Goal: Task Accomplishment & Management: Complete application form

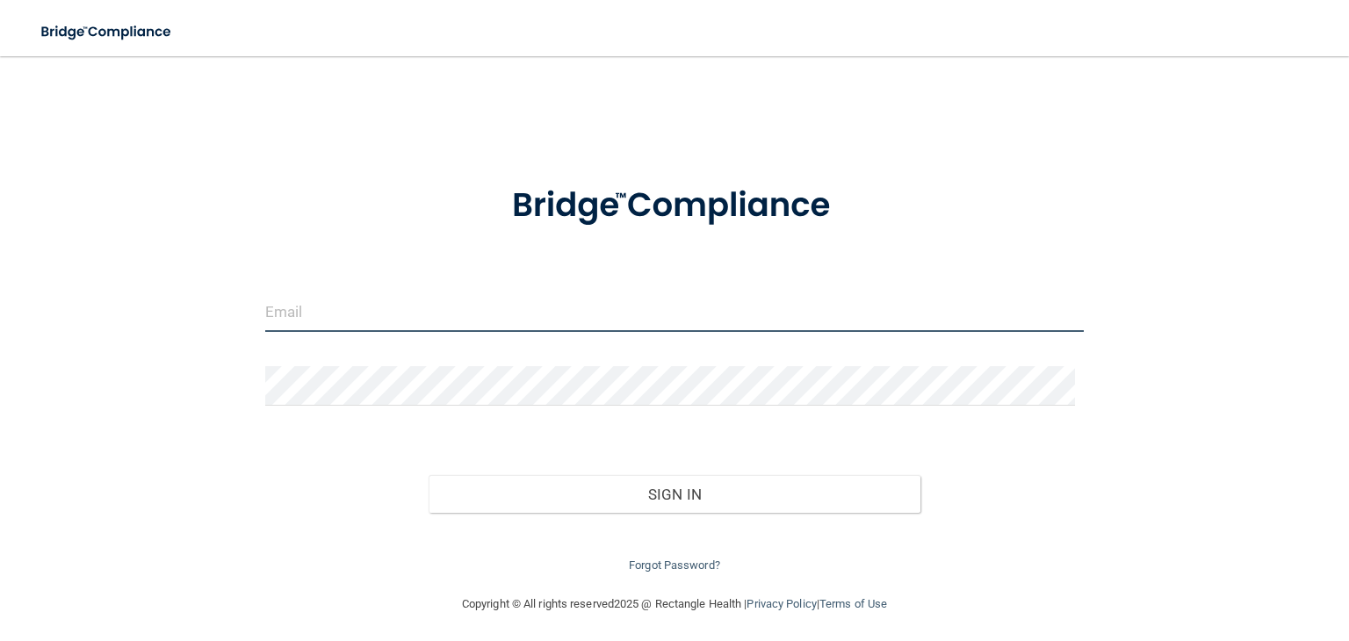
click at [443, 311] on input "email" at bounding box center [674, 312] width 818 height 40
type input "[EMAIL_ADDRESS][DOMAIN_NAME]"
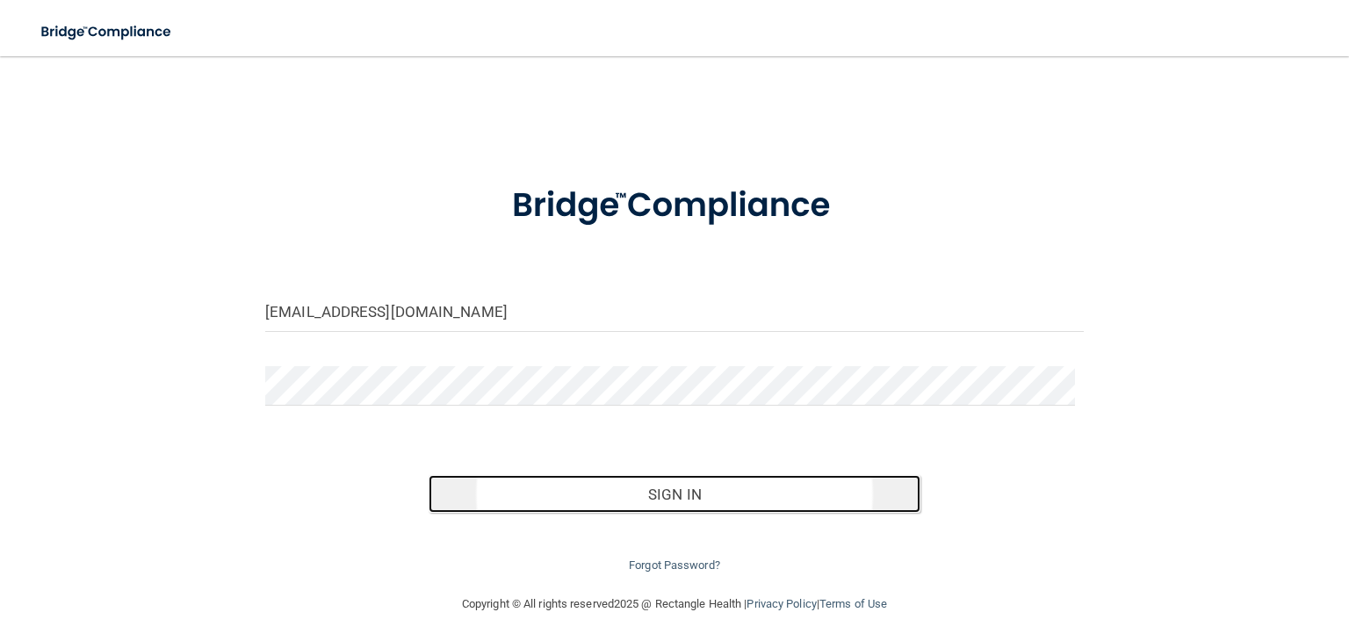
click at [646, 482] on button "Sign In" at bounding box center [674, 494] width 491 height 39
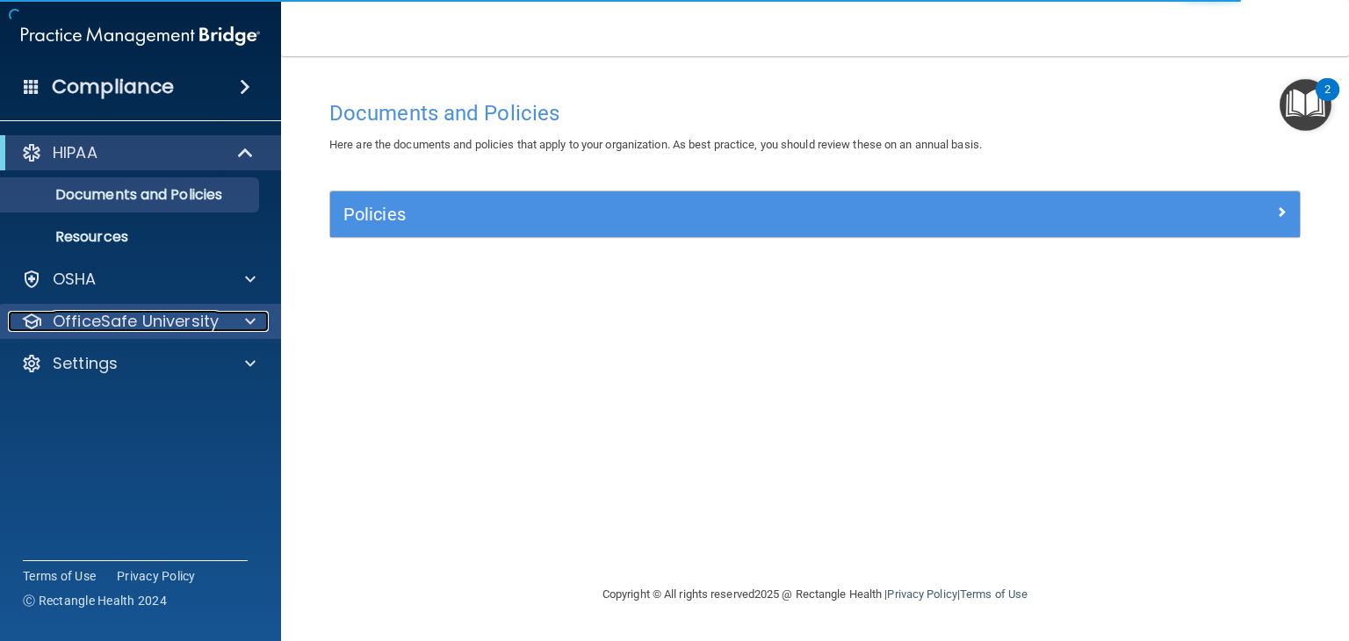
click at [154, 321] on p "OfficeSafe University" at bounding box center [136, 321] width 166 height 21
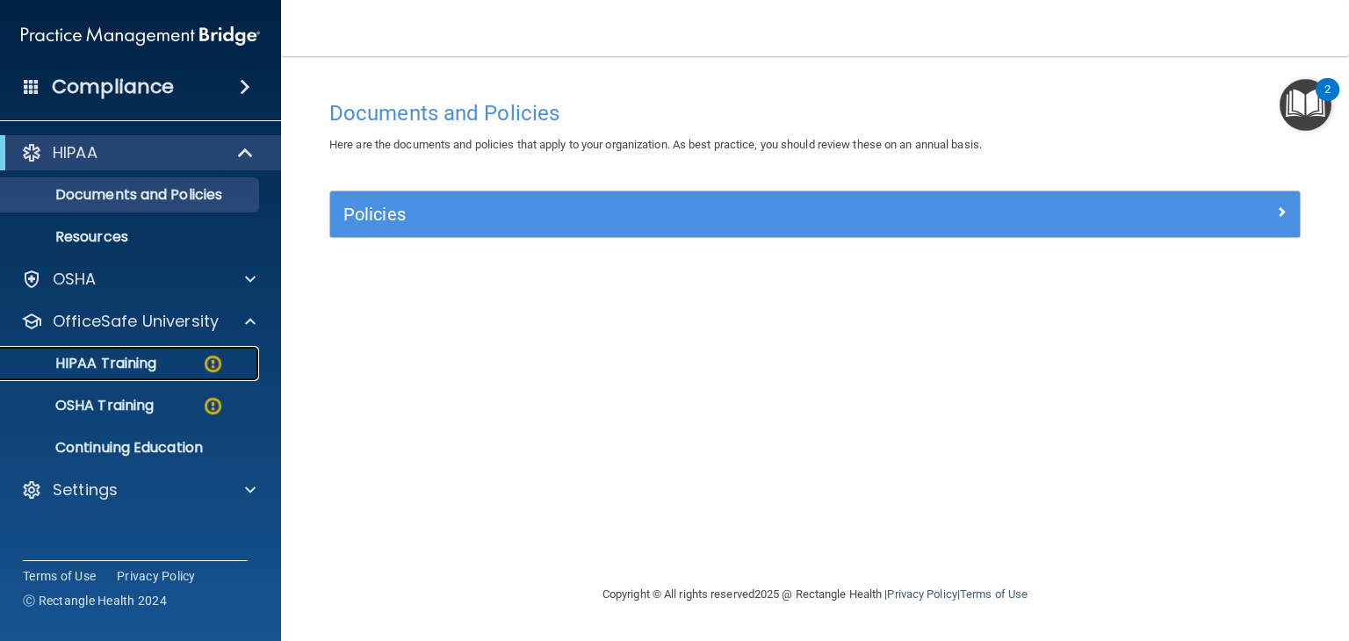
click at [154, 351] on link "HIPAA Training" at bounding box center [120, 363] width 277 height 35
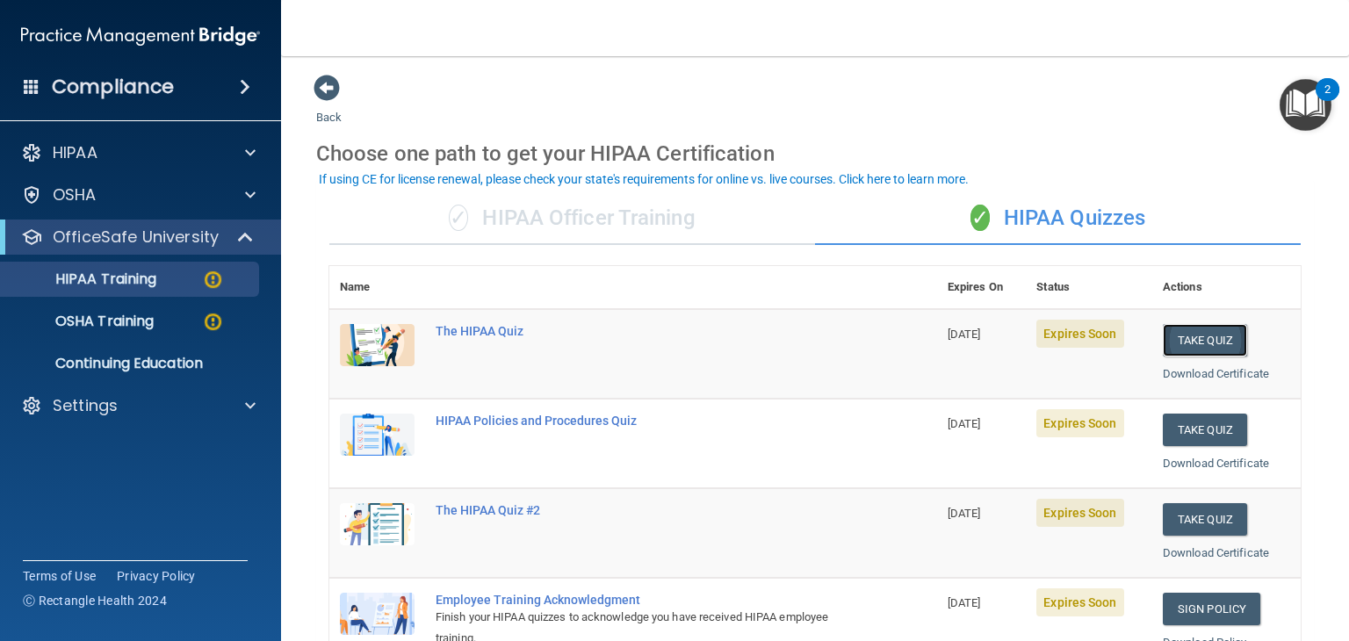
click at [1208, 344] on button "Take Quiz" at bounding box center [1205, 340] width 84 height 32
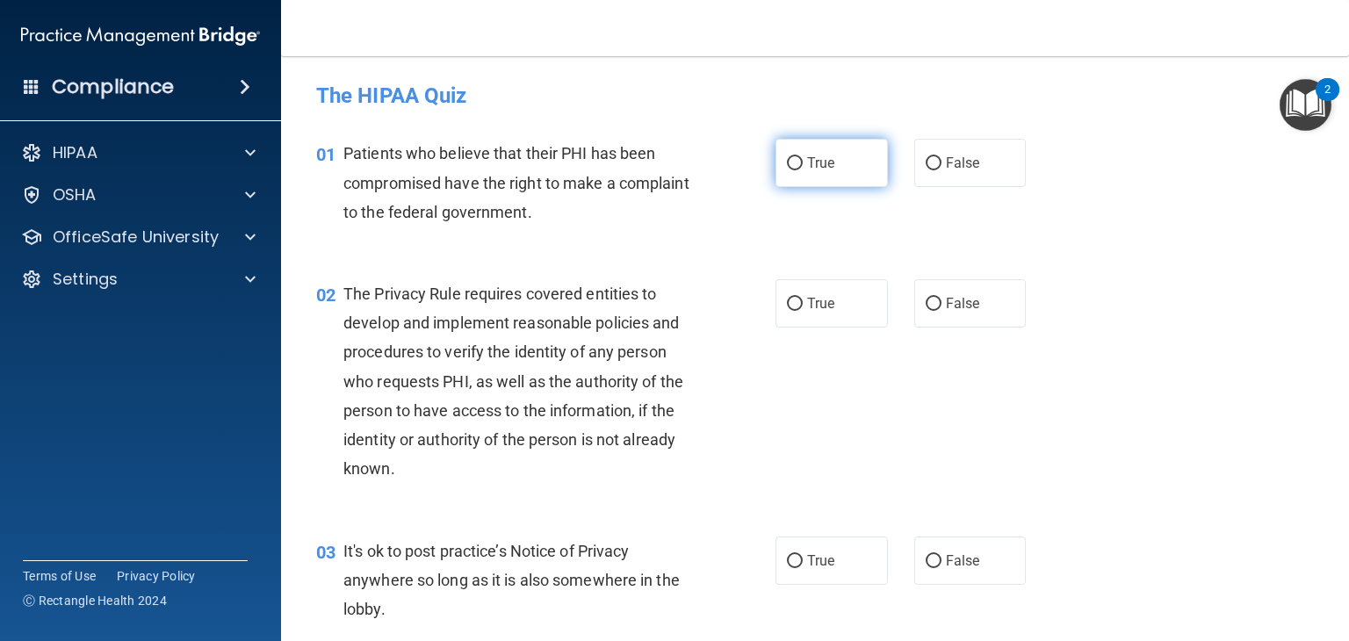
click at [810, 174] on label "True" at bounding box center [831, 163] width 112 height 48
click at [803, 170] on input "True" at bounding box center [795, 163] width 16 height 13
radio input "true"
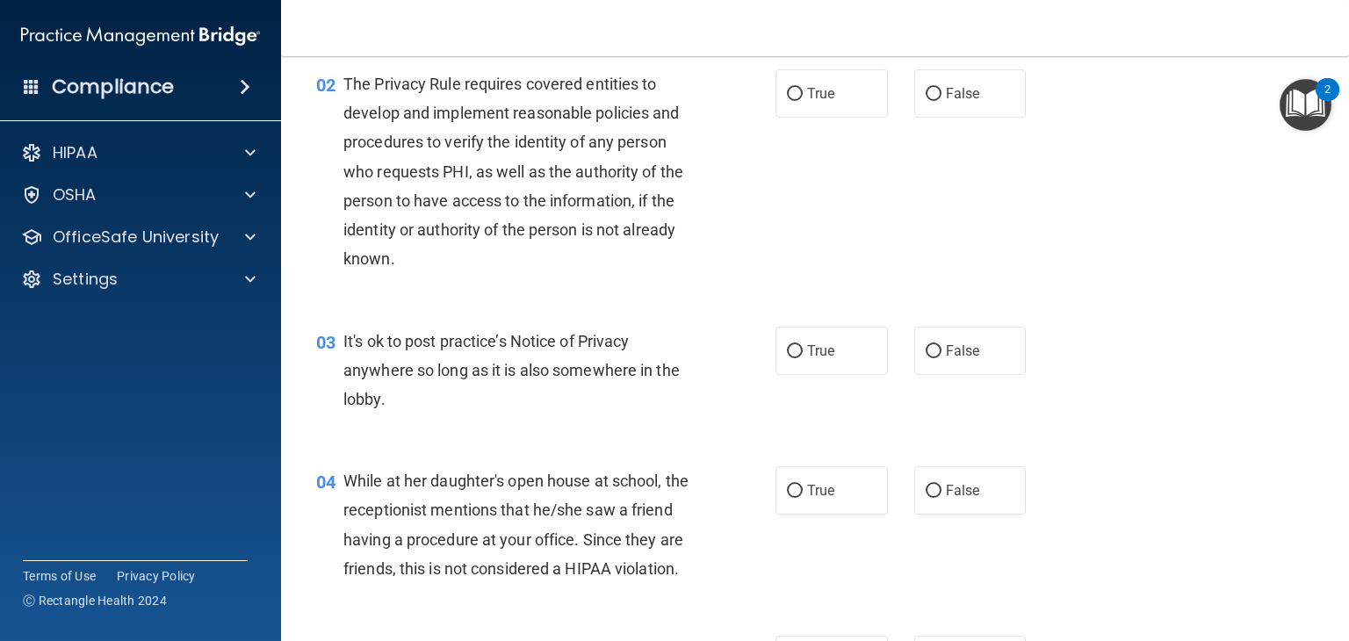
scroll to position [211, 0]
click at [967, 352] on span "False" at bounding box center [963, 350] width 34 height 17
click at [941, 352] on input "False" at bounding box center [934, 350] width 16 height 13
radio input "true"
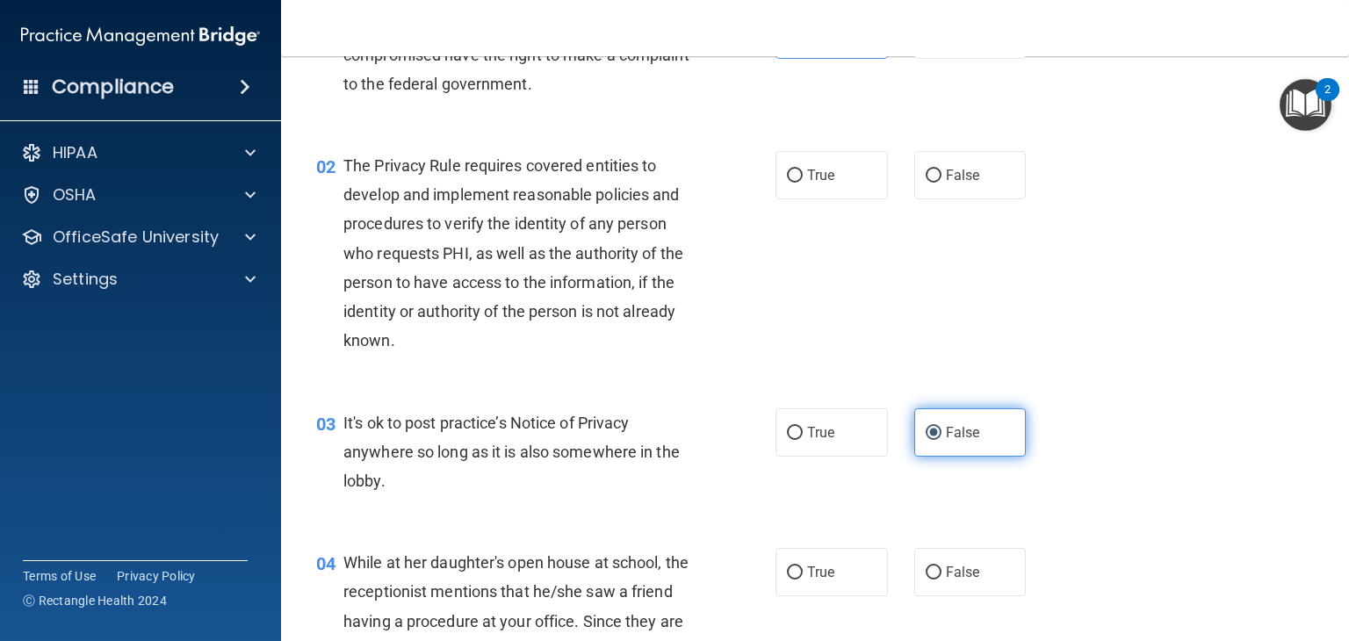
scroll to position [130, 0]
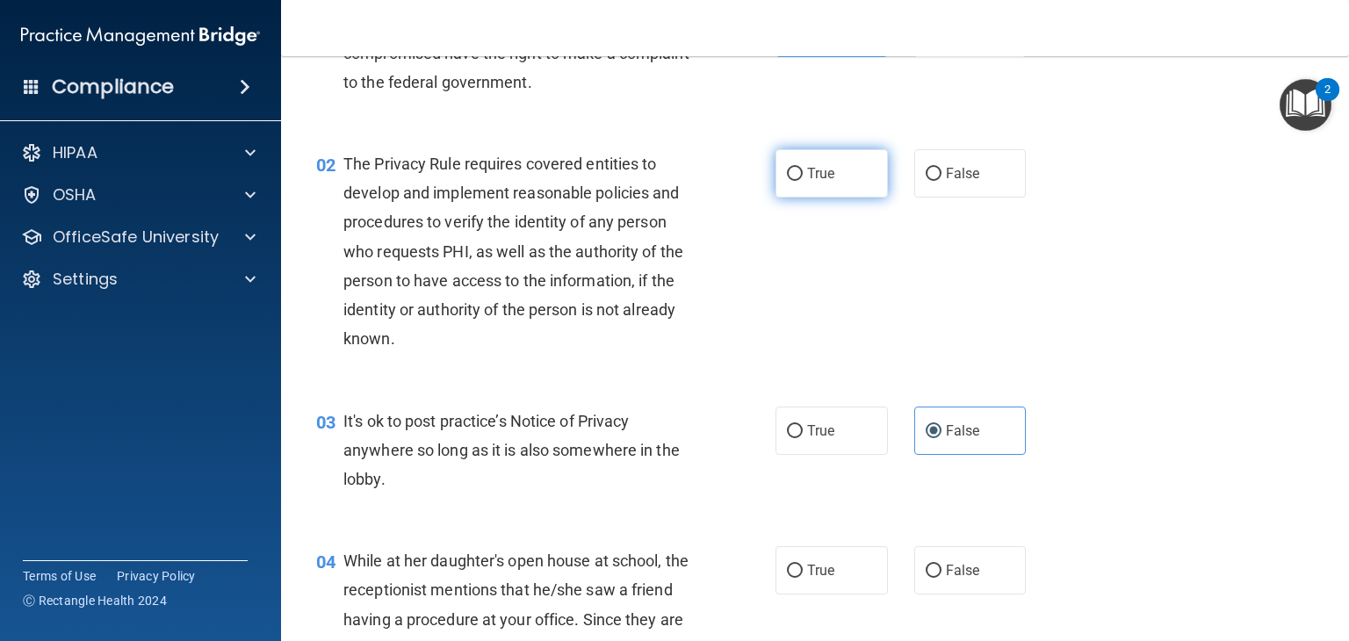
click at [831, 176] on label "True" at bounding box center [831, 173] width 112 height 48
click at [803, 176] on input "True" at bounding box center [795, 174] width 16 height 13
radio input "true"
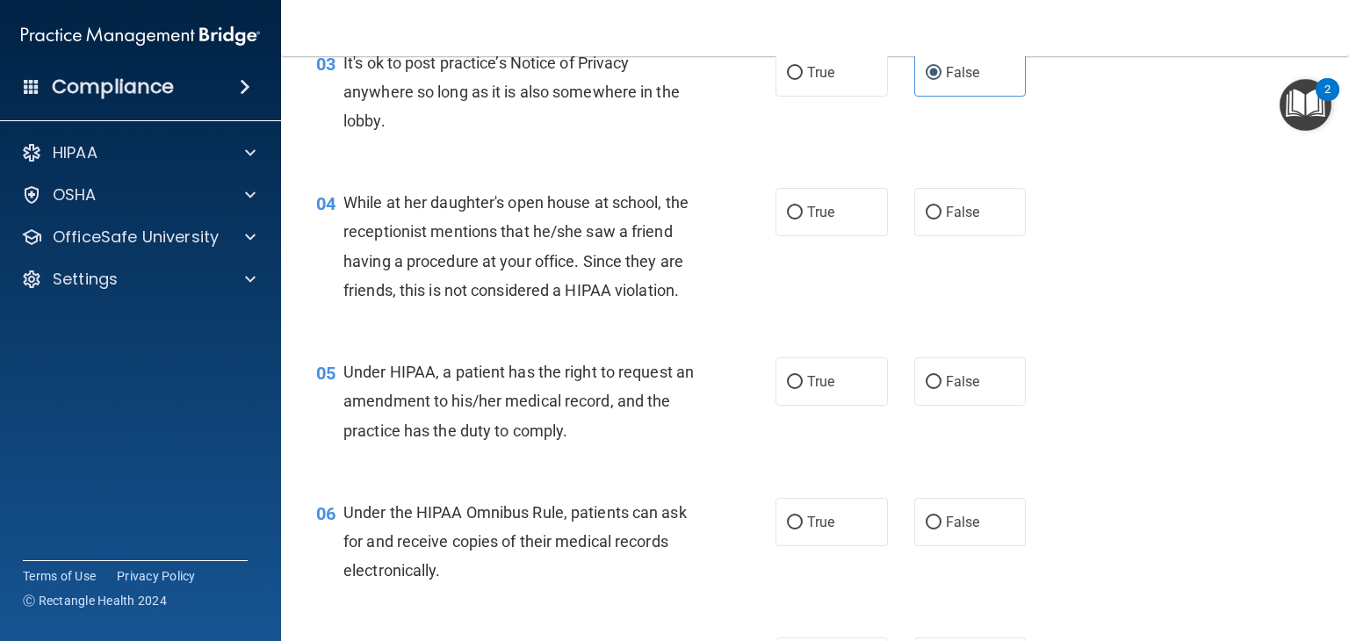
scroll to position [492, 0]
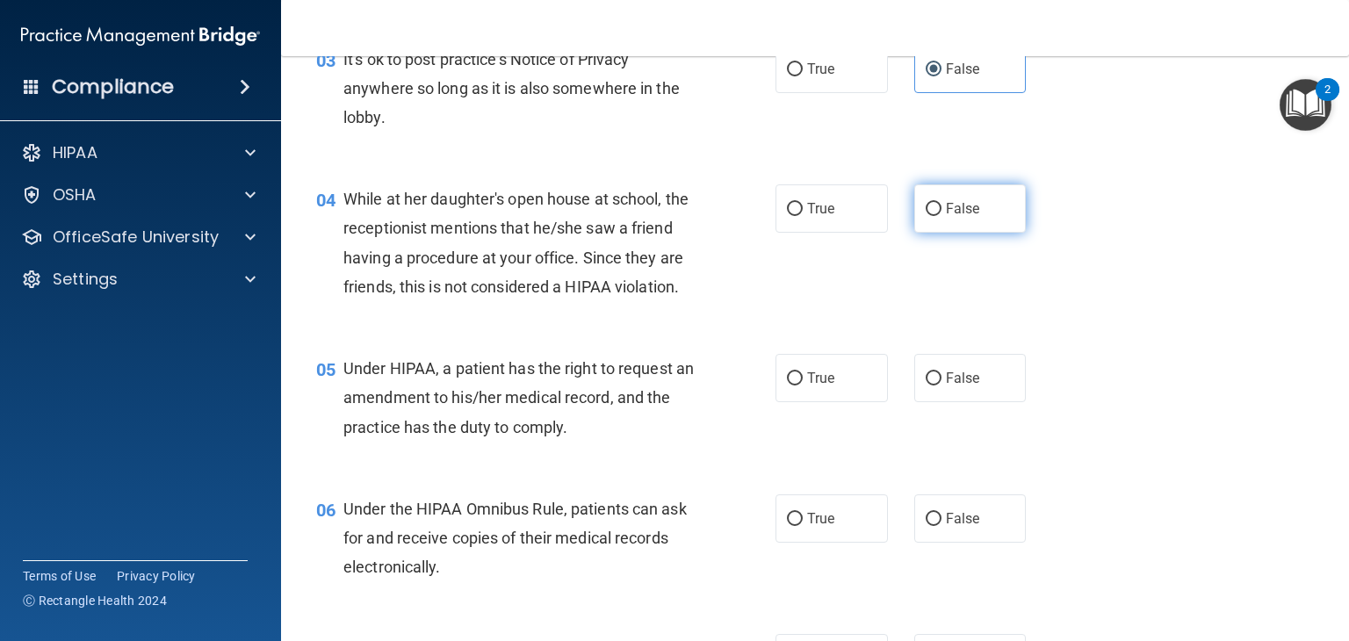
click at [977, 213] on label "False" at bounding box center [970, 208] width 112 height 48
click at [941, 213] on input "False" at bounding box center [934, 209] width 16 height 13
radio input "true"
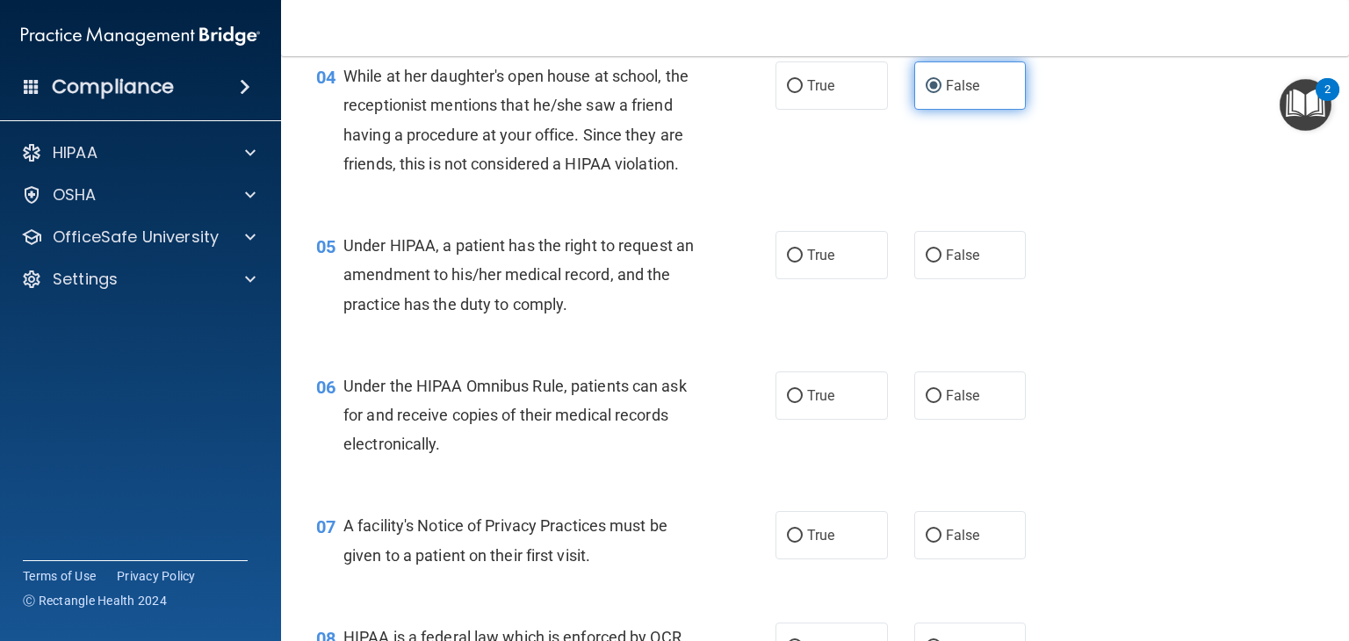
scroll to position [615, 0]
click at [788, 279] on label "True" at bounding box center [831, 255] width 112 height 48
click at [788, 263] on input "True" at bounding box center [795, 255] width 16 height 13
radio input "true"
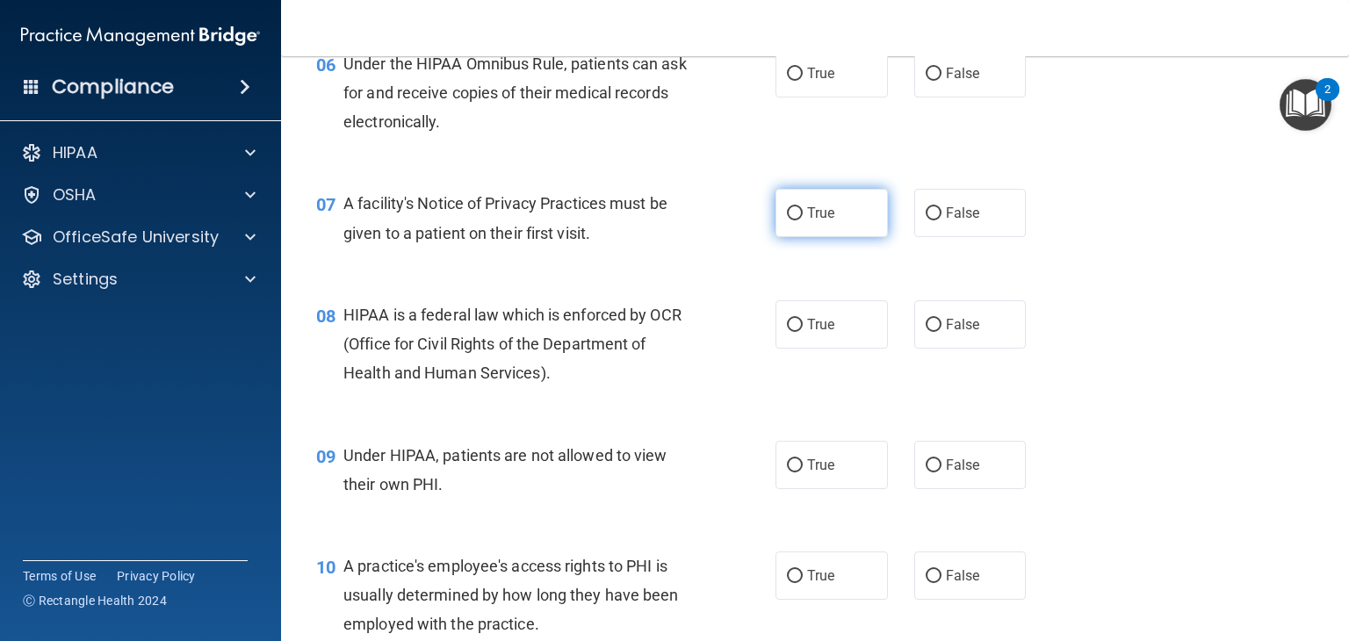
scroll to position [935, 0]
click at [820, 83] on span "True" at bounding box center [820, 75] width 27 height 17
click at [803, 83] on input "True" at bounding box center [795, 75] width 16 height 13
radio input "true"
click at [905, 99] on div "True False" at bounding box center [910, 75] width 270 height 48
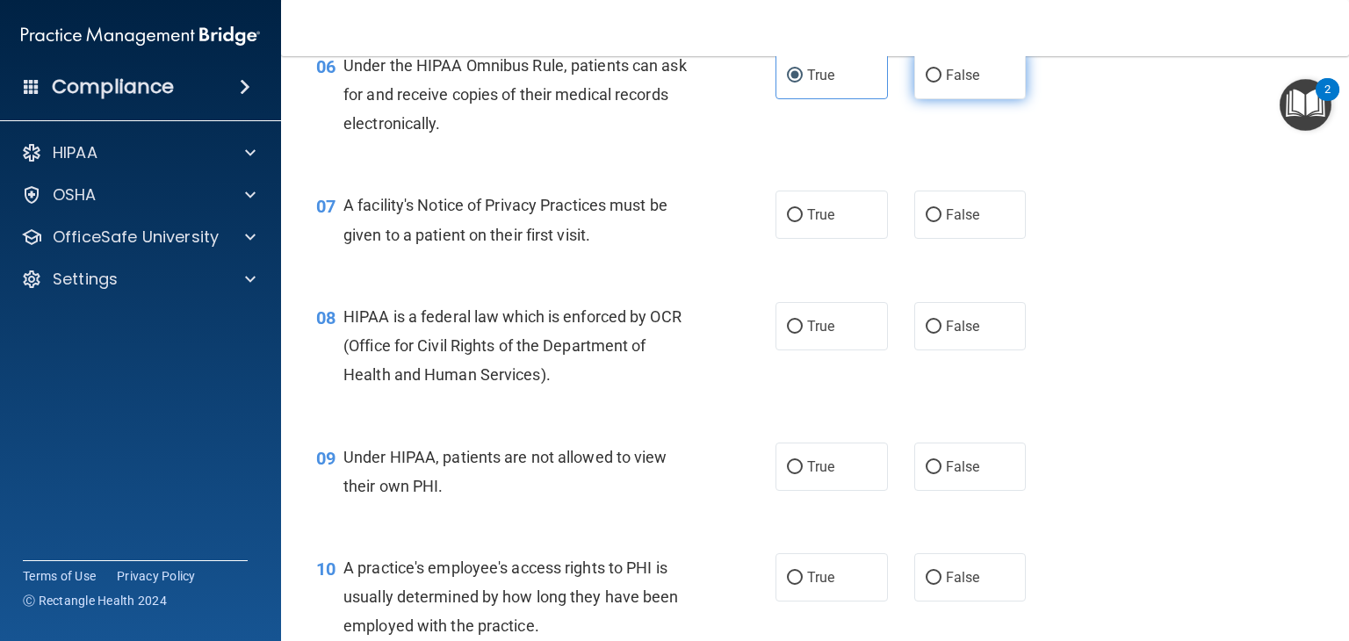
click at [957, 83] on span "False" at bounding box center [963, 75] width 34 height 17
click at [941, 83] on input "False" at bounding box center [934, 75] width 16 height 13
radio input "true"
radio input "false"
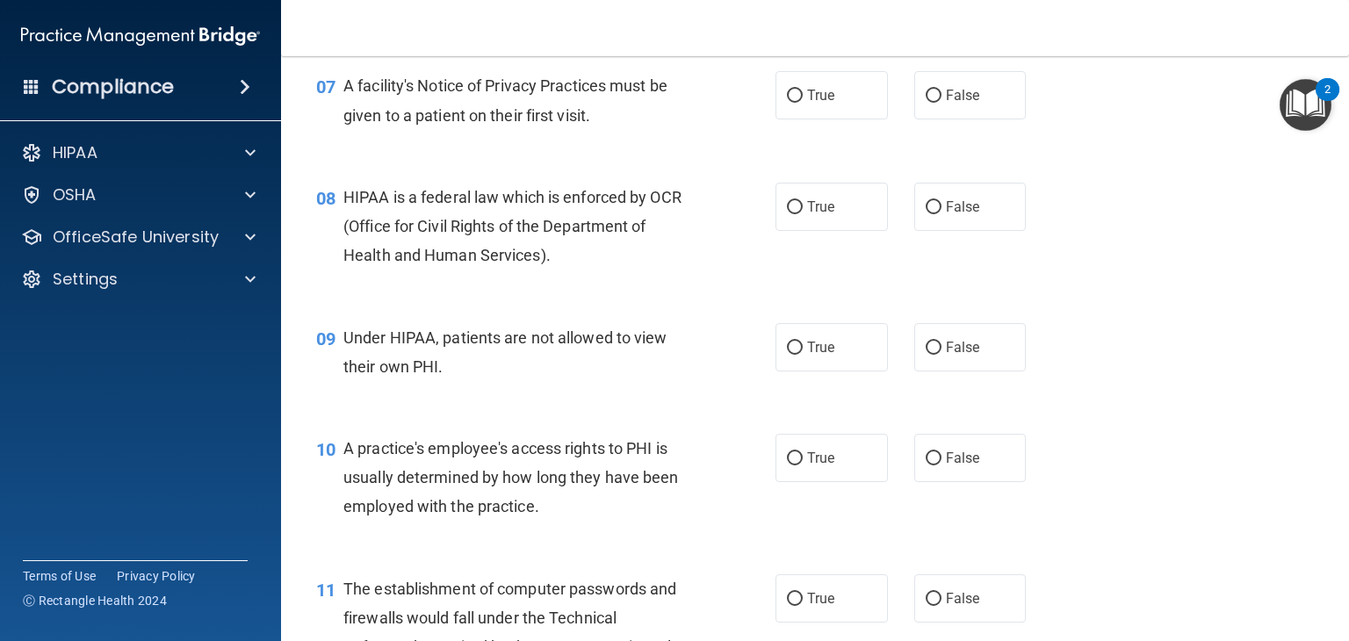
scroll to position [1072, 0]
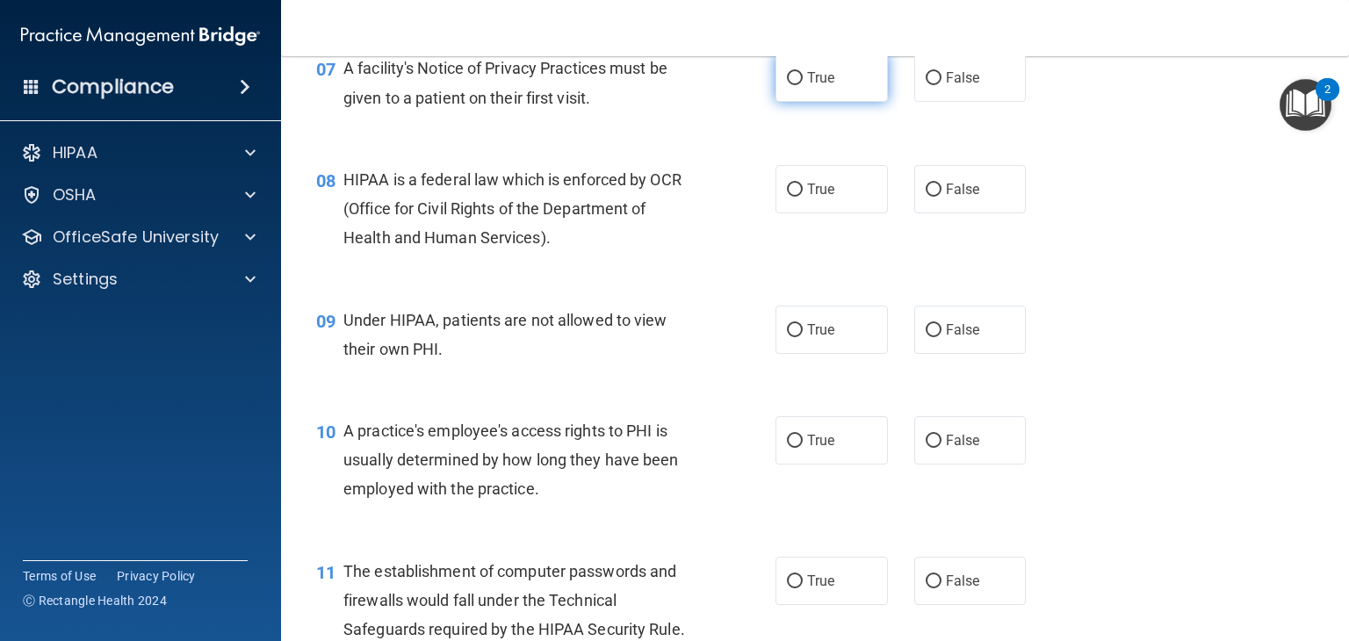
click at [794, 85] on input "True" at bounding box center [795, 78] width 16 height 13
radio input "true"
click at [838, 208] on label "True" at bounding box center [831, 189] width 112 height 48
click at [803, 197] on input "True" at bounding box center [795, 190] width 16 height 13
radio input "true"
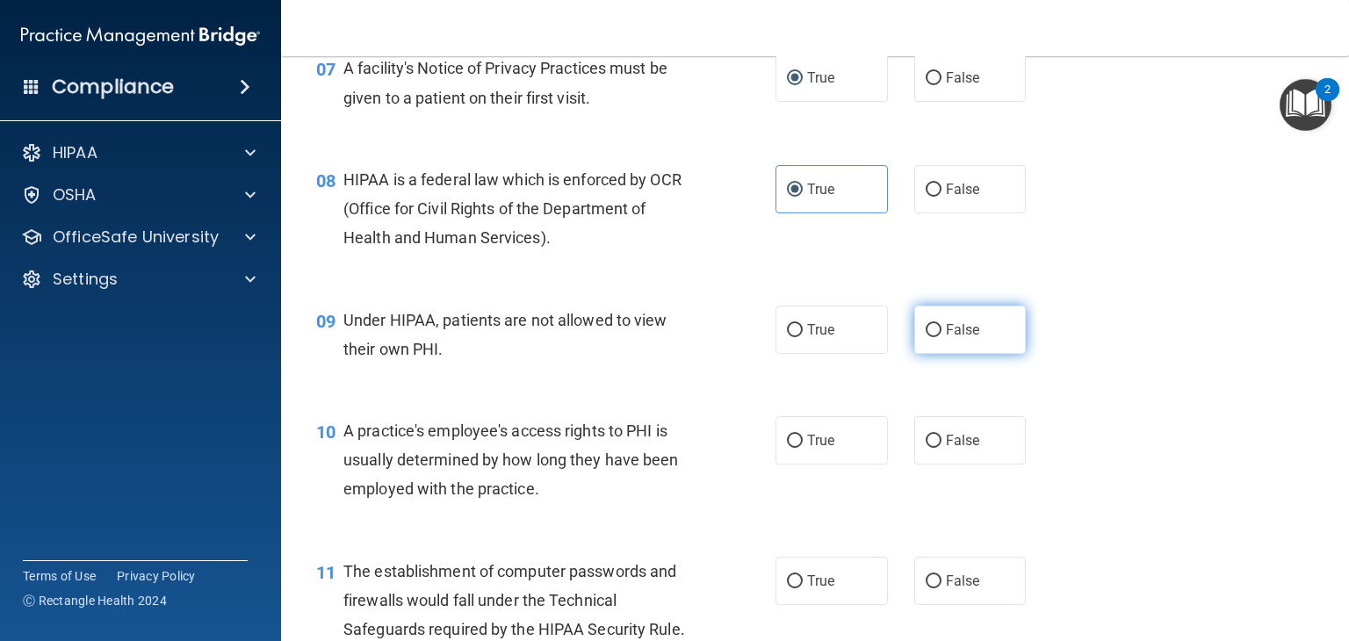
click at [914, 354] on label "False" at bounding box center [970, 330] width 112 height 48
click at [926, 337] on input "False" at bounding box center [934, 330] width 16 height 13
radio input "true"
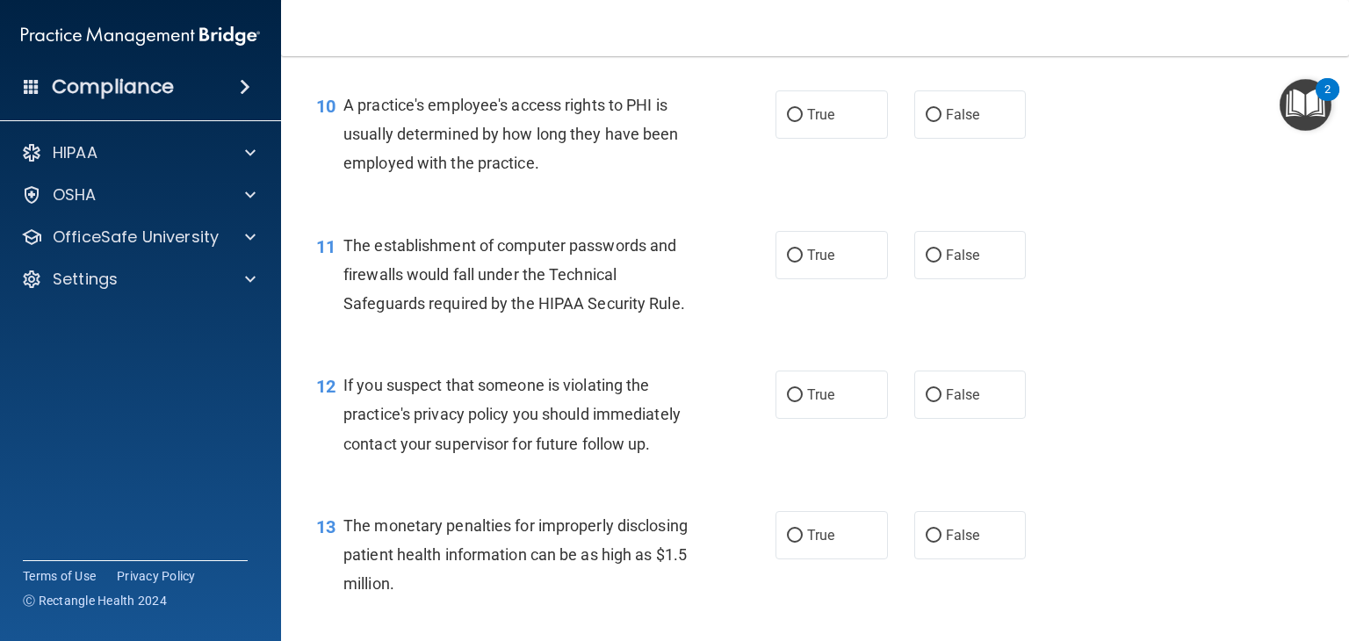
scroll to position [1399, 0]
click at [953, 122] on span "False" at bounding box center [963, 113] width 34 height 17
click at [941, 121] on input "False" at bounding box center [934, 114] width 16 height 13
radio input "true"
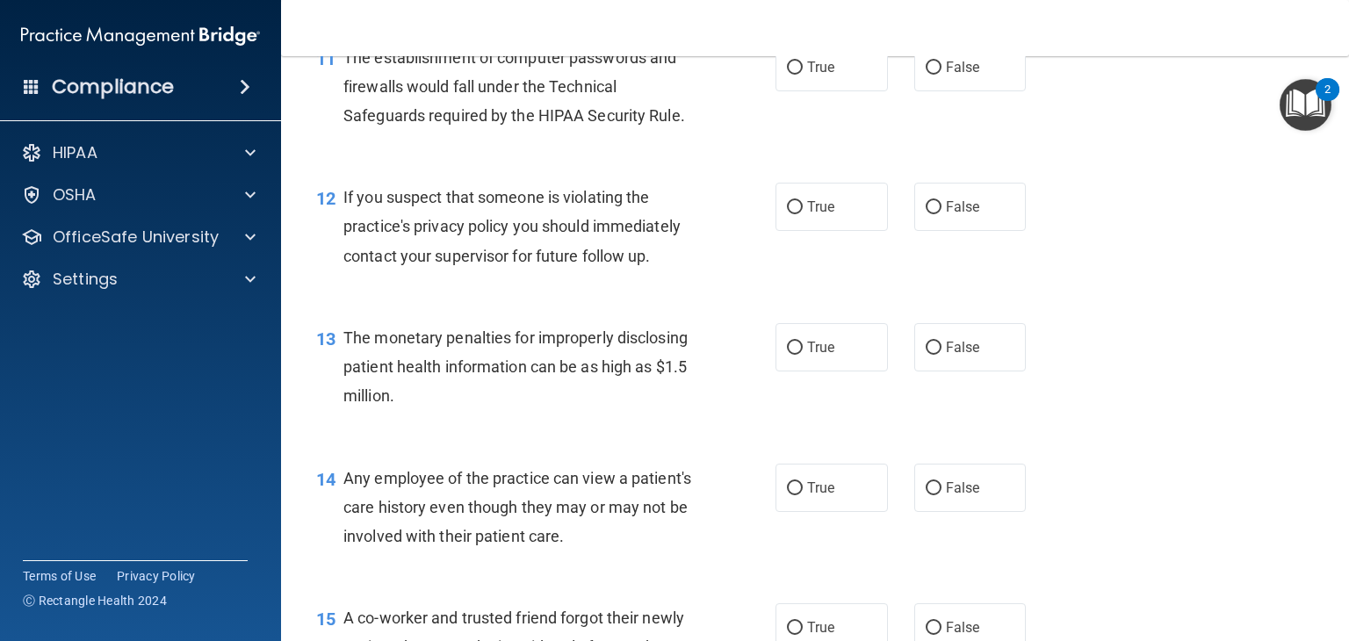
scroll to position [1589, 0]
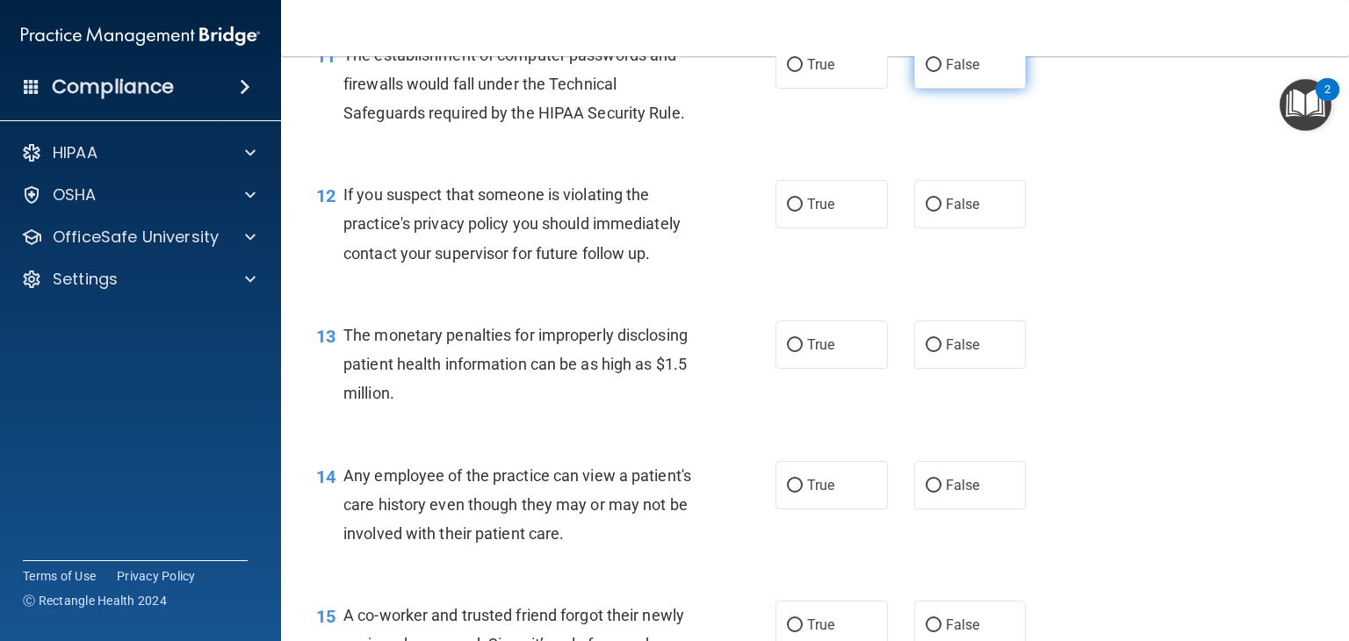
click at [953, 89] on label "False" at bounding box center [970, 64] width 112 height 48
click at [941, 72] on input "False" at bounding box center [934, 65] width 16 height 13
radio input "true"
click at [840, 228] on label "True" at bounding box center [831, 204] width 112 height 48
click at [803, 212] on input "True" at bounding box center [795, 204] width 16 height 13
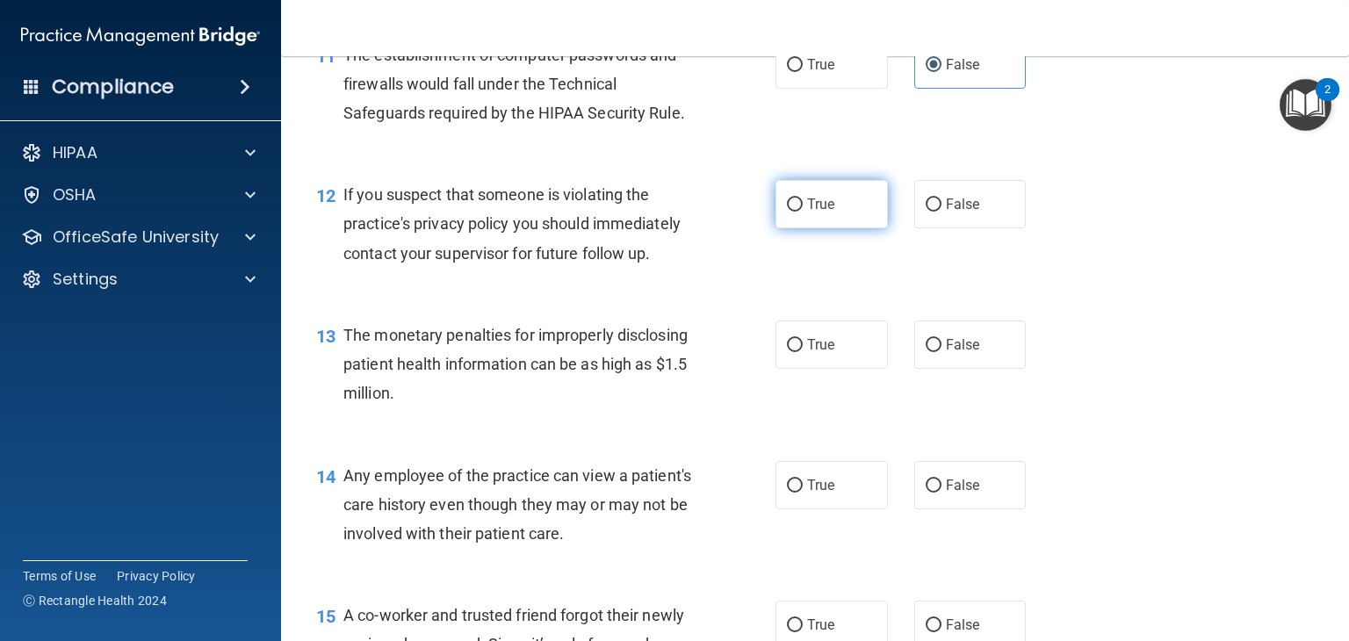
radio input "true"
click at [826, 353] on span "True" at bounding box center [820, 344] width 27 height 17
click at [803, 352] on input "True" at bounding box center [795, 345] width 16 height 13
radio input "true"
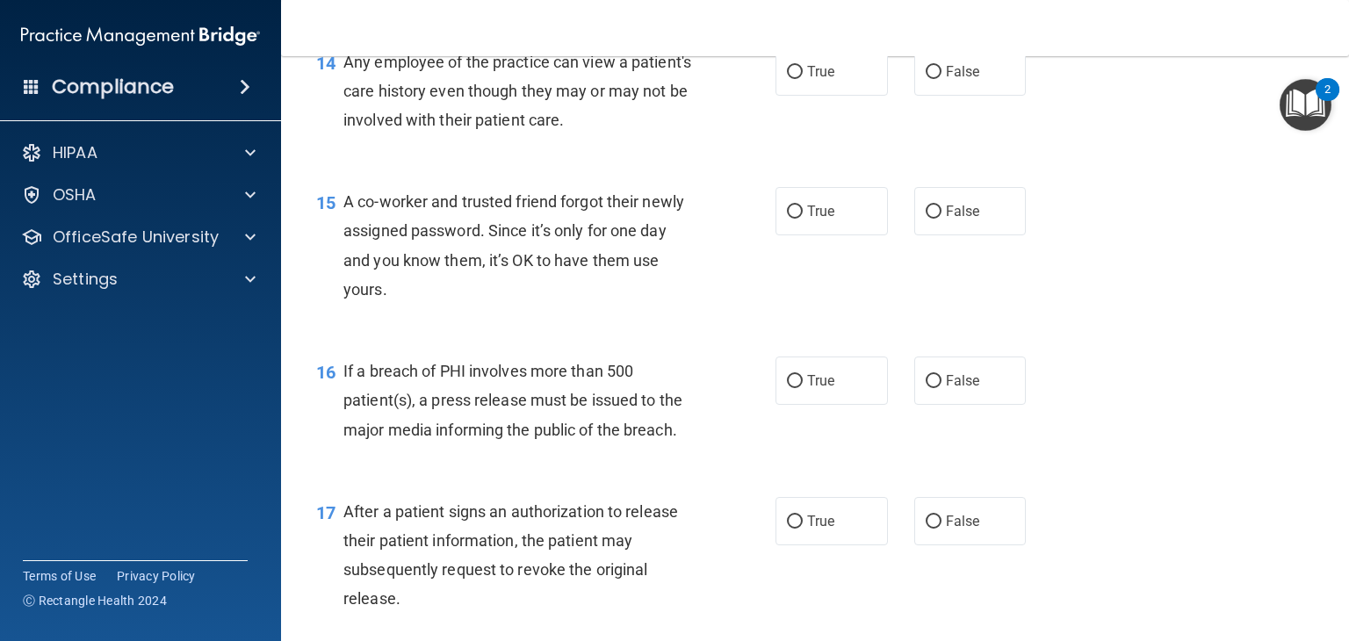
scroll to position [2006, 0]
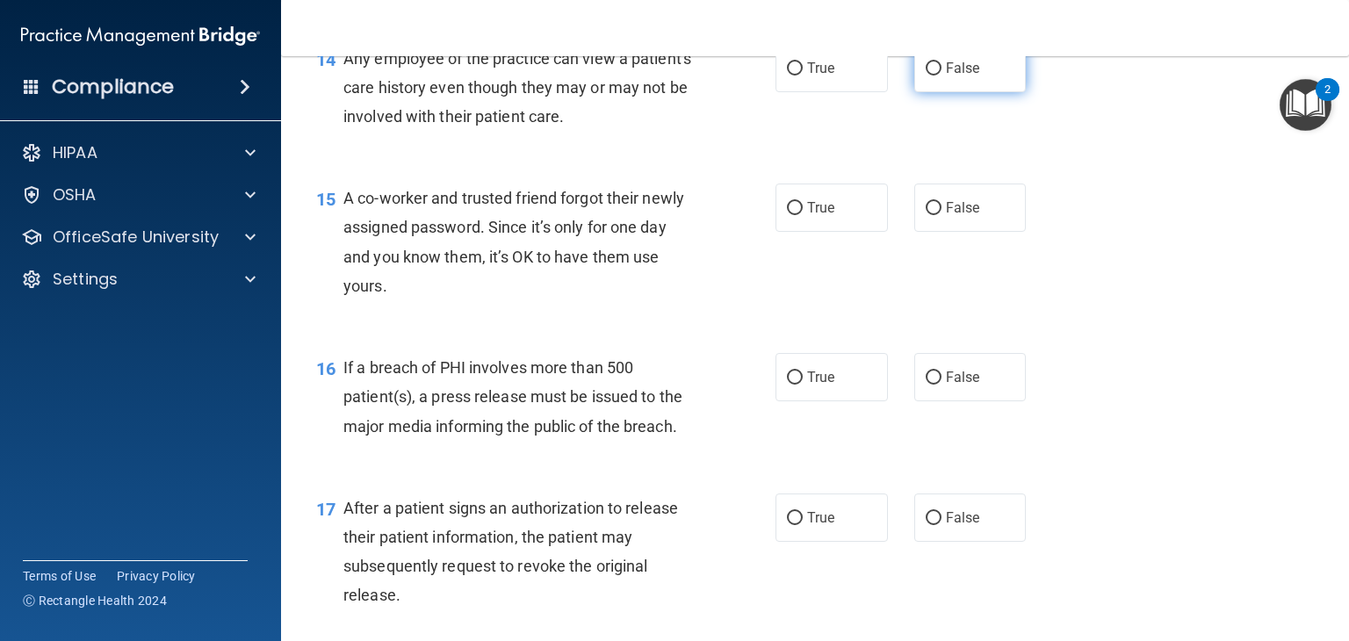
click at [946, 76] on span "False" at bounding box center [963, 68] width 34 height 17
click at [941, 76] on input "False" at bounding box center [934, 68] width 16 height 13
radio input "true"
click at [1014, 232] on label "False" at bounding box center [970, 208] width 112 height 48
click at [941, 215] on input "False" at bounding box center [934, 208] width 16 height 13
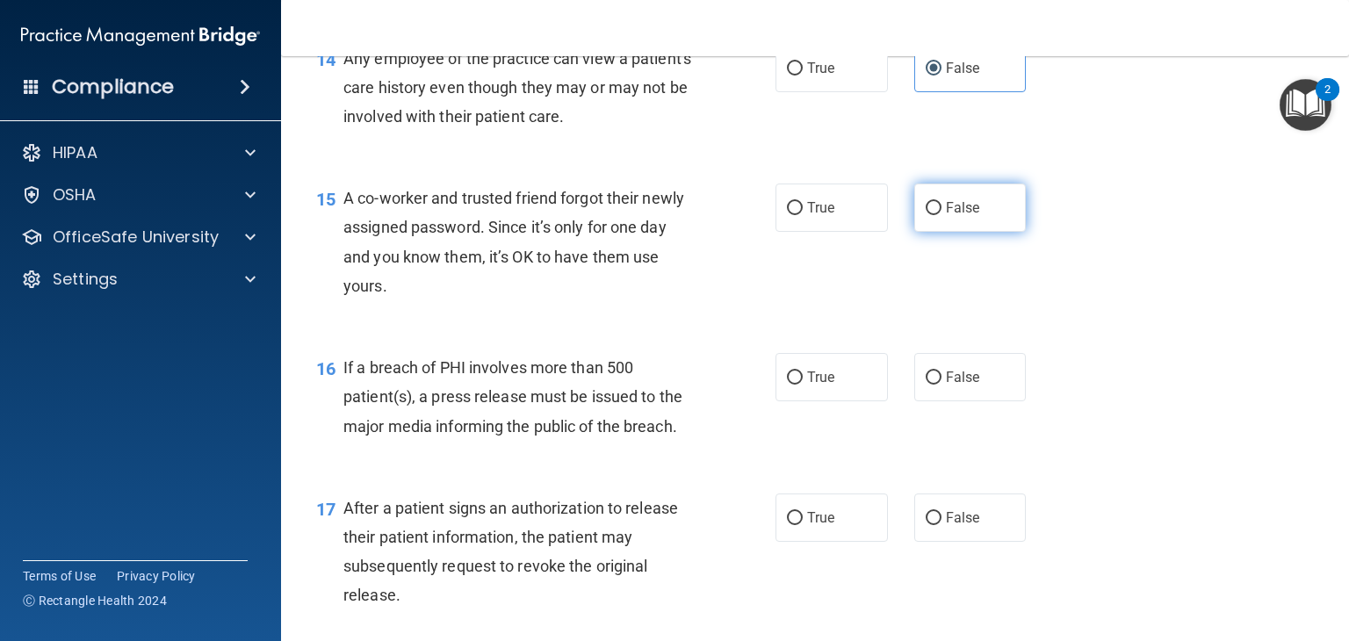
radio input "true"
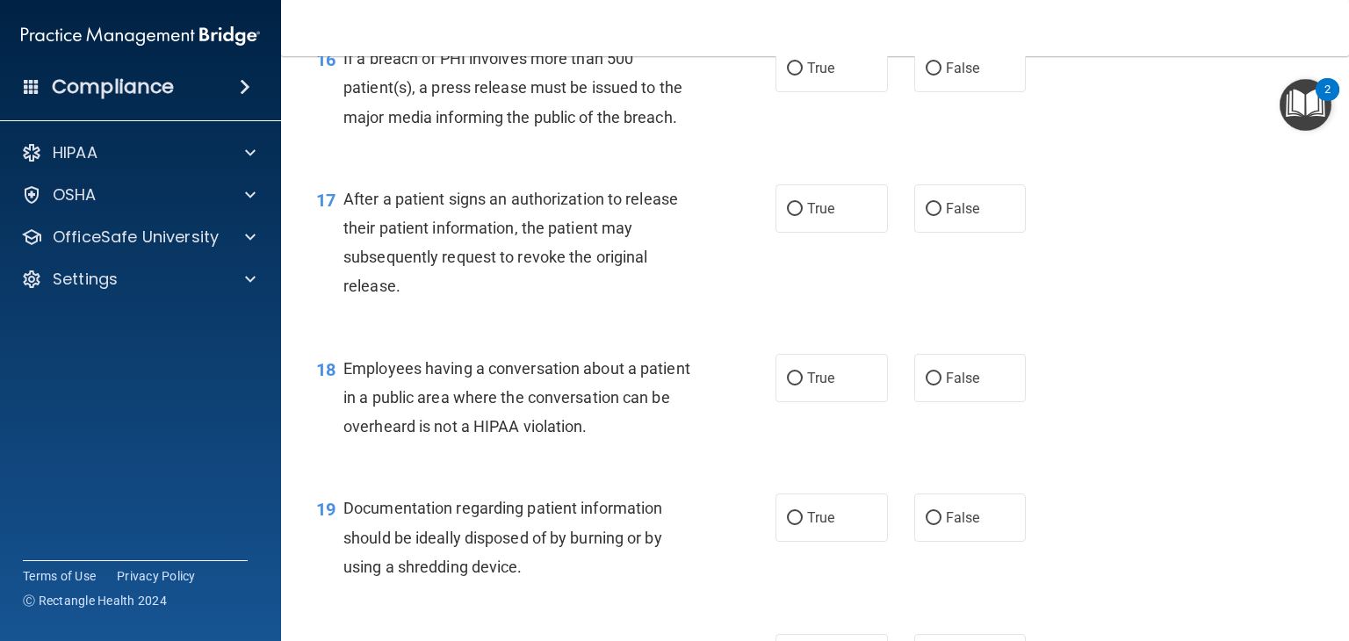
scroll to position [2318, 0]
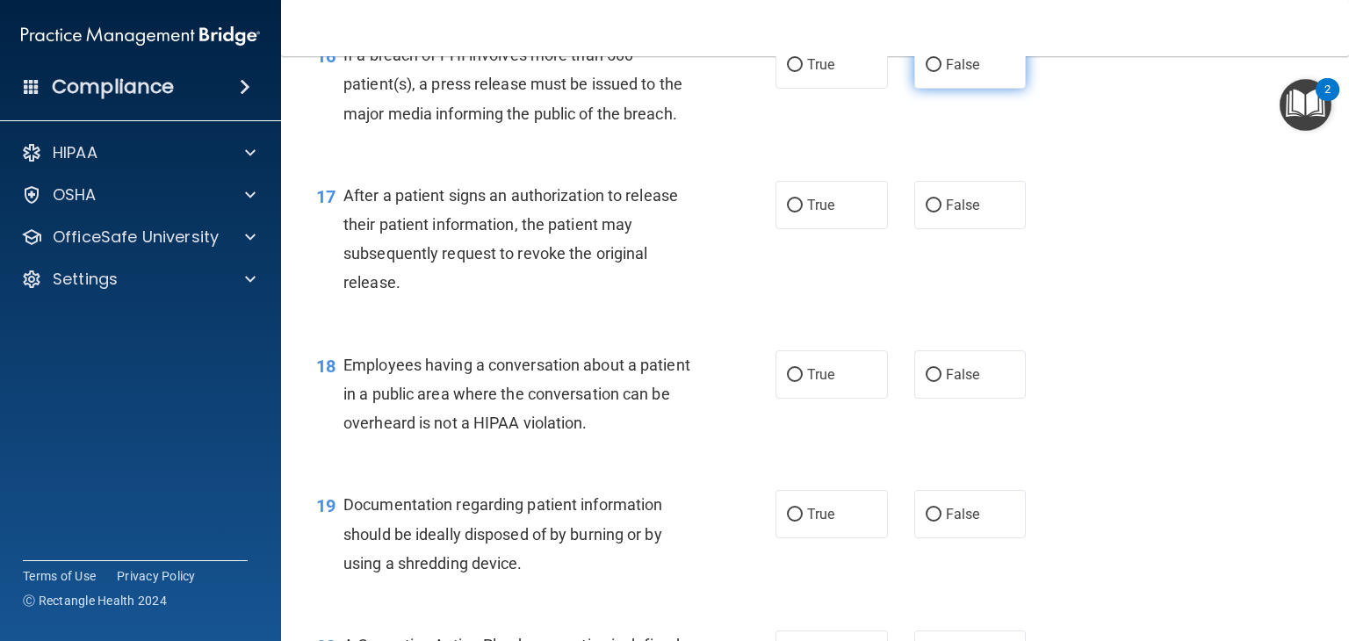
click at [923, 89] on label "False" at bounding box center [970, 64] width 112 height 48
click at [926, 72] on input "False" at bounding box center [934, 65] width 16 height 13
radio input "true"
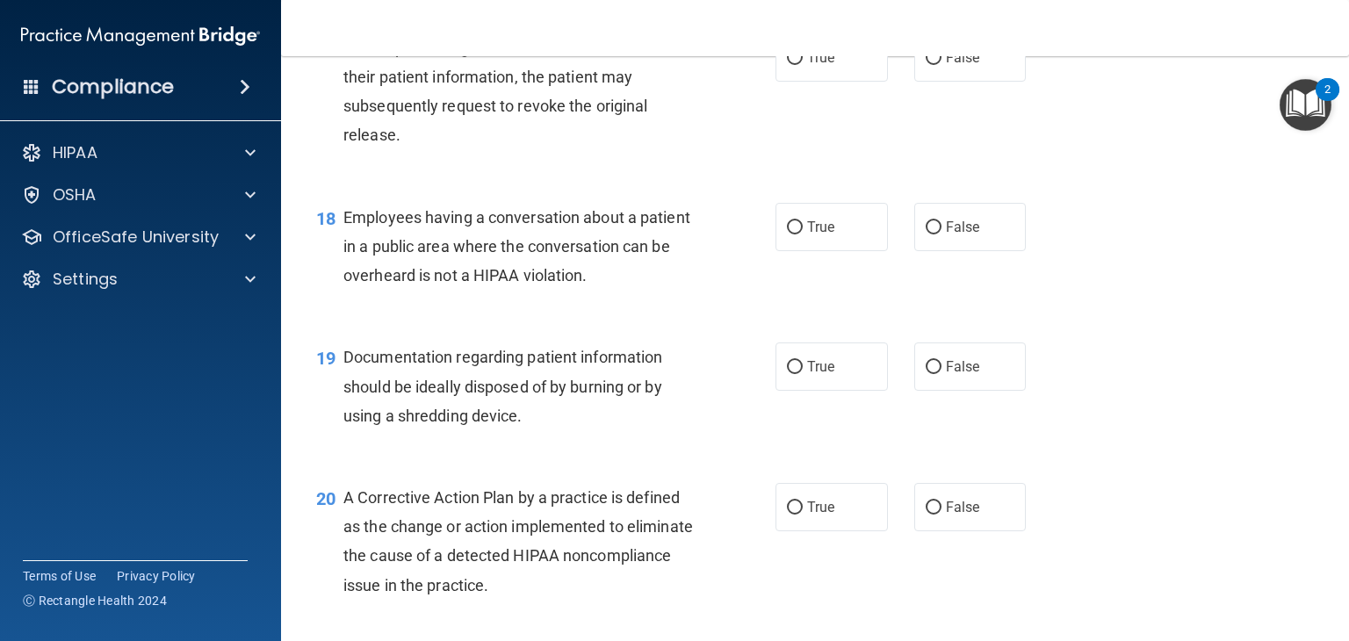
scroll to position [2467, 0]
click at [861, 81] on label "True" at bounding box center [831, 56] width 112 height 48
click at [803, 64] on input "True" at bounding box center [795, 57] width 16 height 13
radio input "true"
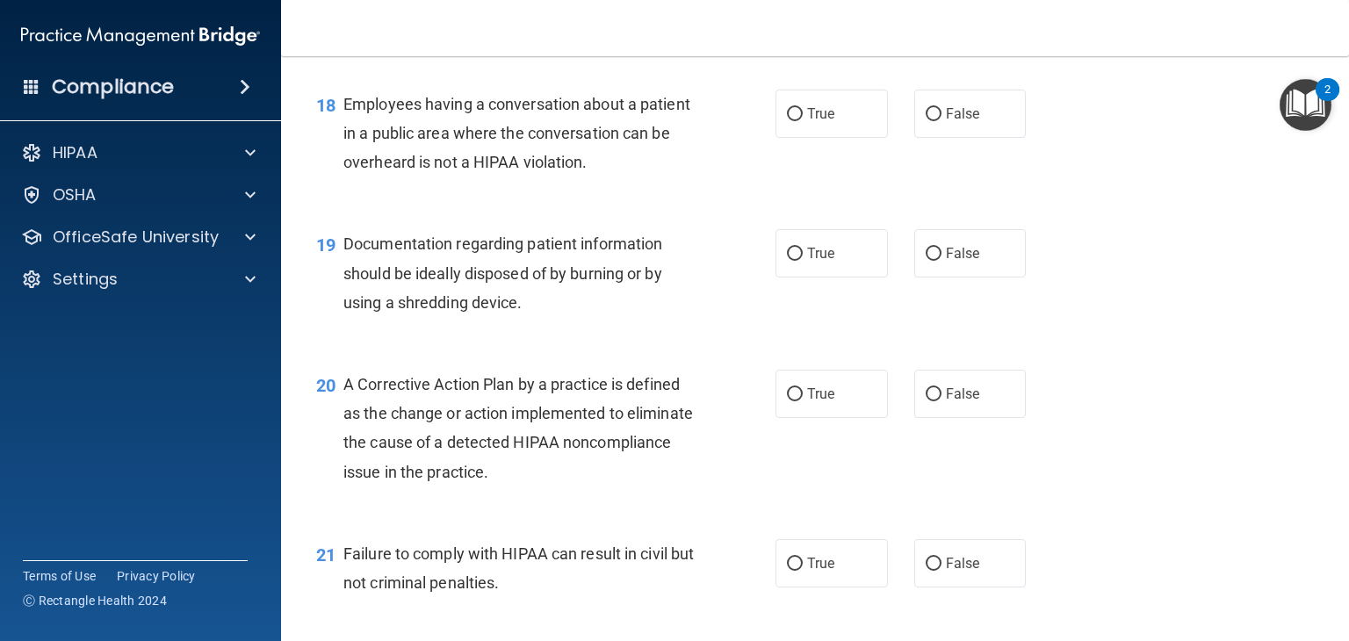
scroll to position [2586, 0]
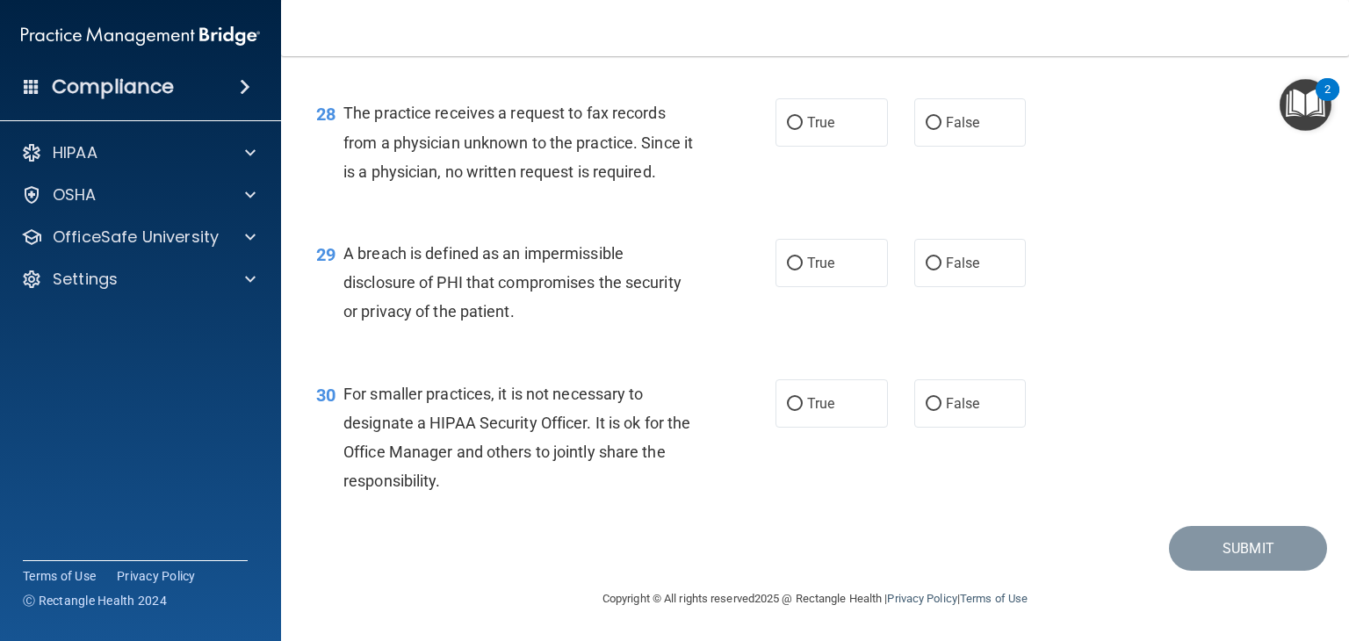
click at [356, 207] on div "28 The practice receives a request to fax records from a physician unknown to t…" at bounding box center [815, 146] width 1024 height 141
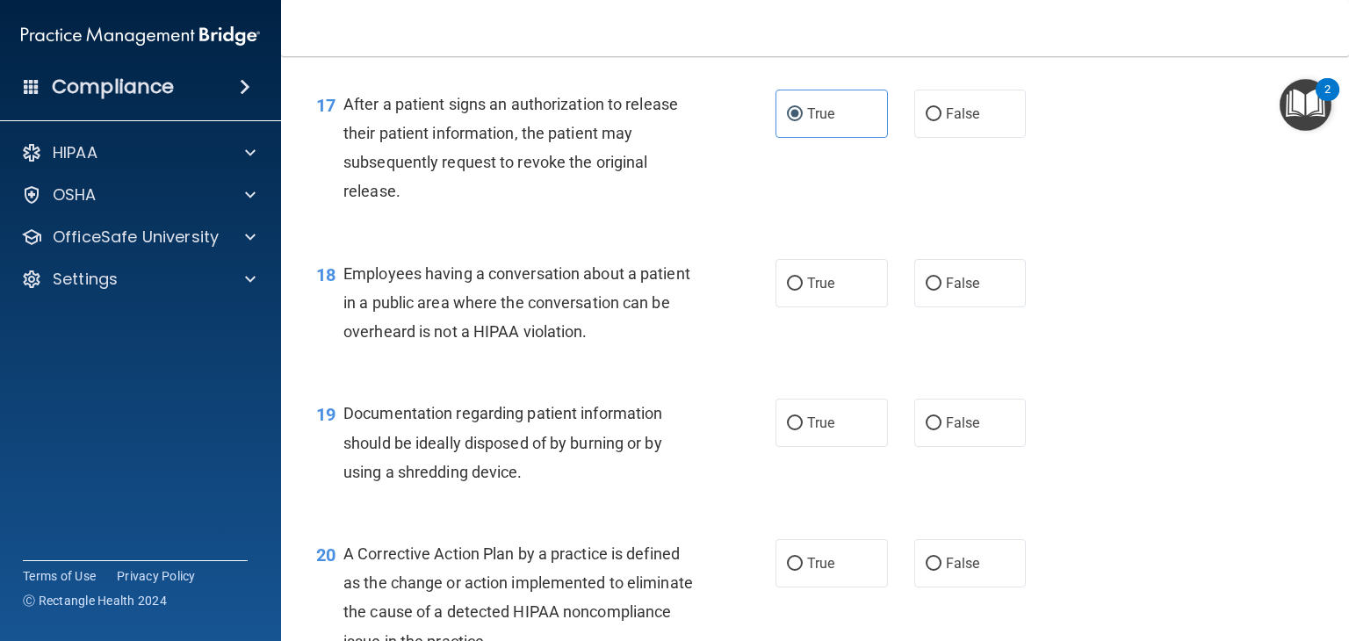
scroll to position [2425, 0]
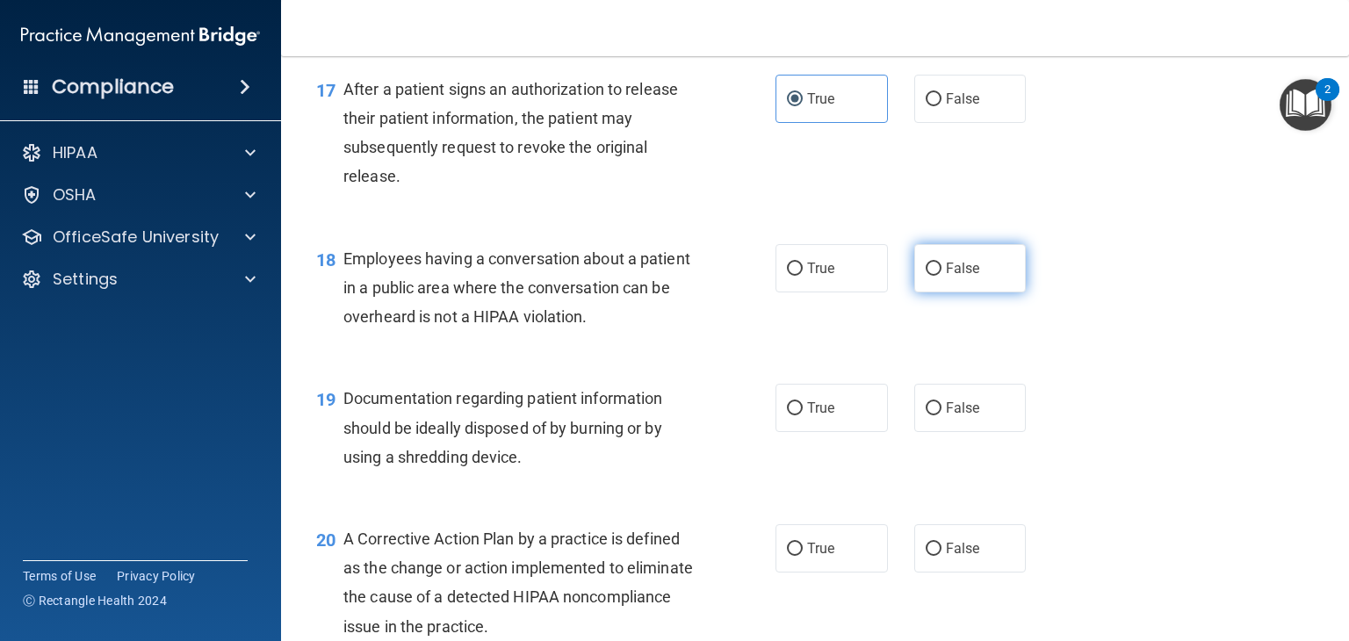
click at [961, 292] on label "False" at bounding box center [970, 268] width 112 height 48
click at [941, 276] on input "False" at bounding box center [934, 269] width 16 height 13
radio input "true"
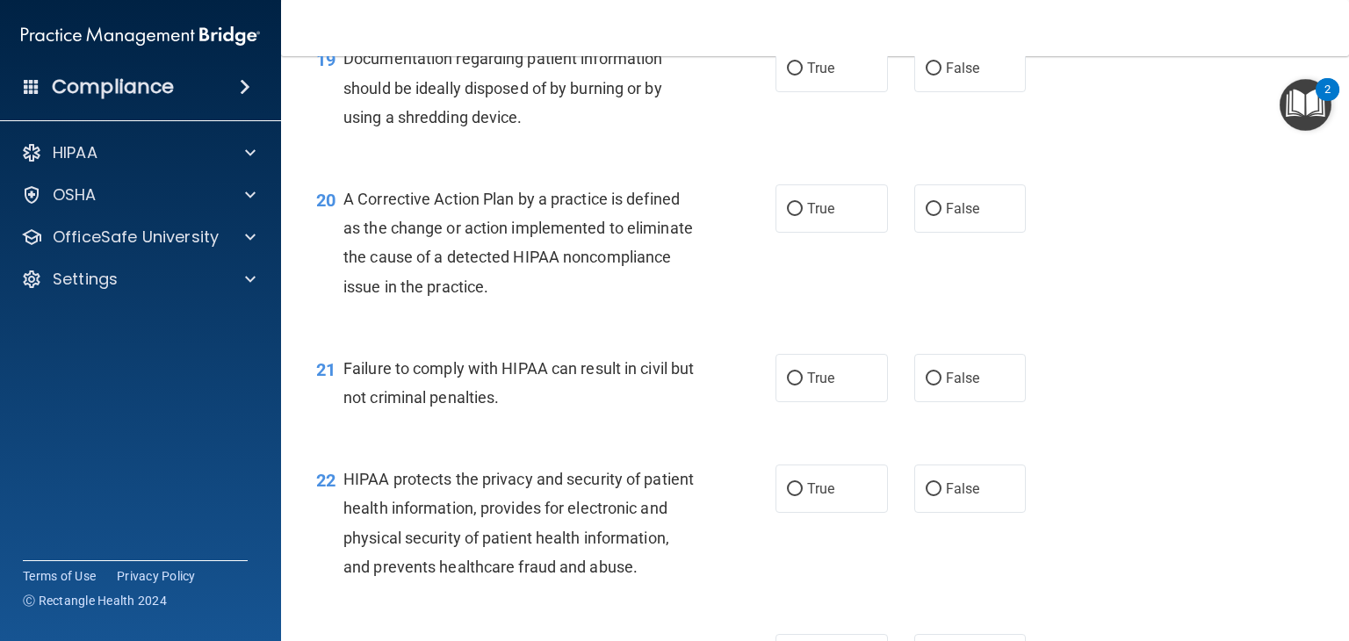
scroll to position [2765, 0]
click at [931, 76] on input "False" at bounding box center [934, 68] width 16 height 13
radio input "true"
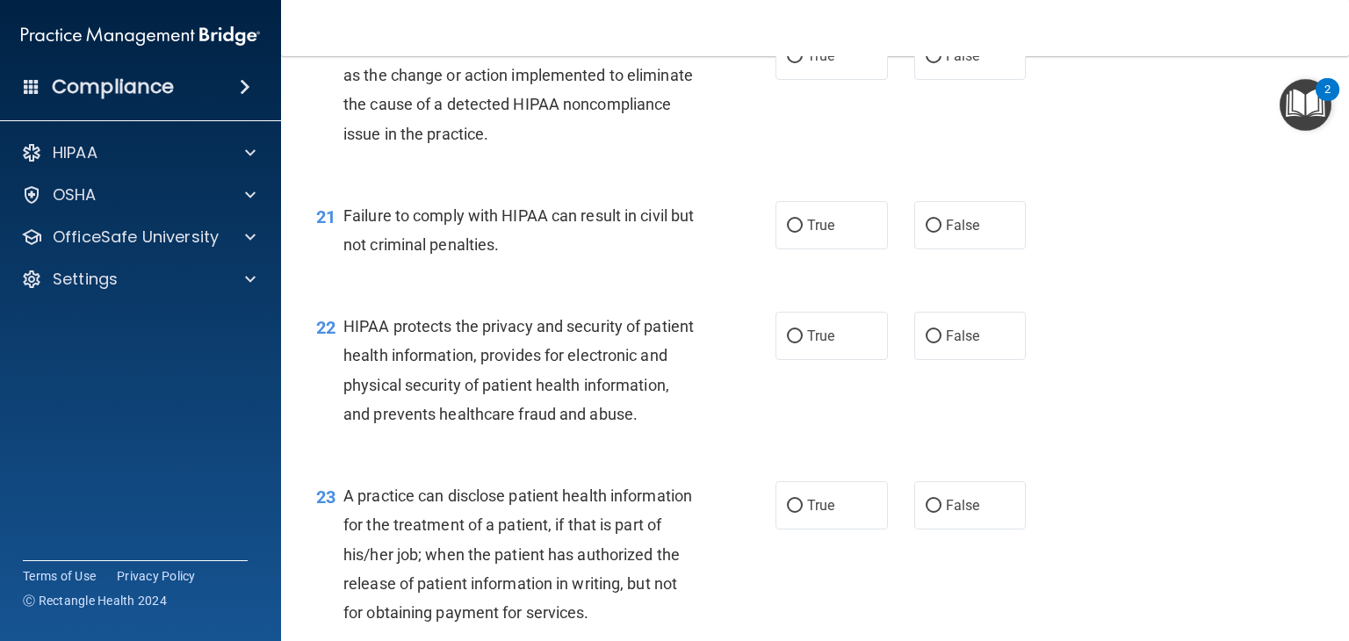
scroll to position [2910, 0]
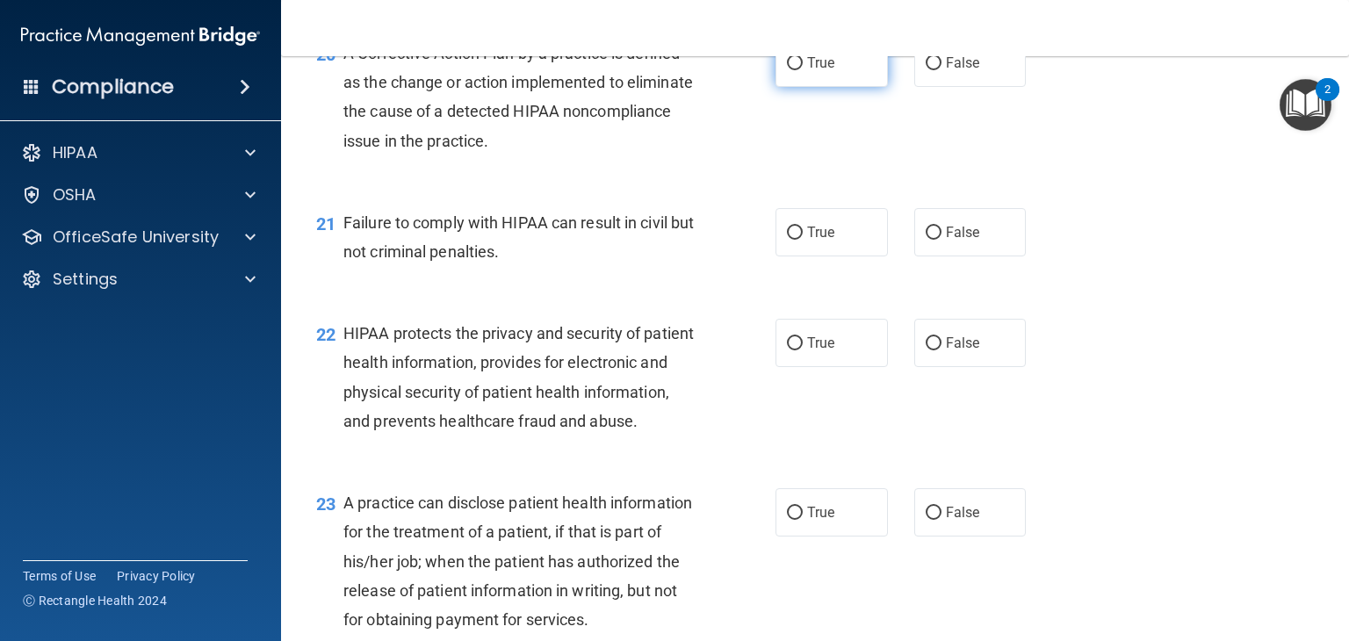
click at [840, 87] on label "True" at bounding box center [831, 63] width 112 height 48
click at [803, 70] on input "True" at bounding box center [795, 63] width 16 height 13
radio input "true"
click at [826, 256] on label "True" at bounding box center [831, 232] width 112 height 48
click at [803, 240] on input "True" at bounding box center [795, 233] width 16 height 13
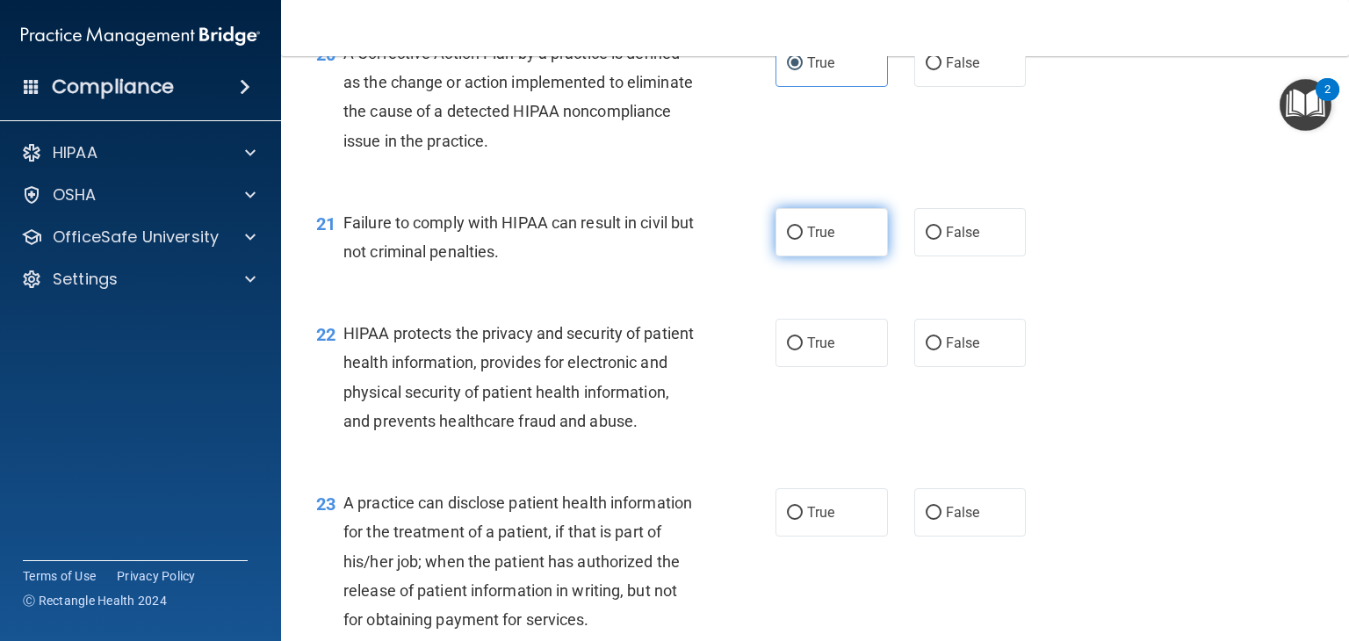
radio input "true"
click at [923, 256] on label "False" at bounding box center [970, 232] width 112 height 48
click at [926, 240] on input "False" at bounding box center [934, 233] width 16 height 13
radio input "true"
radio input "false"
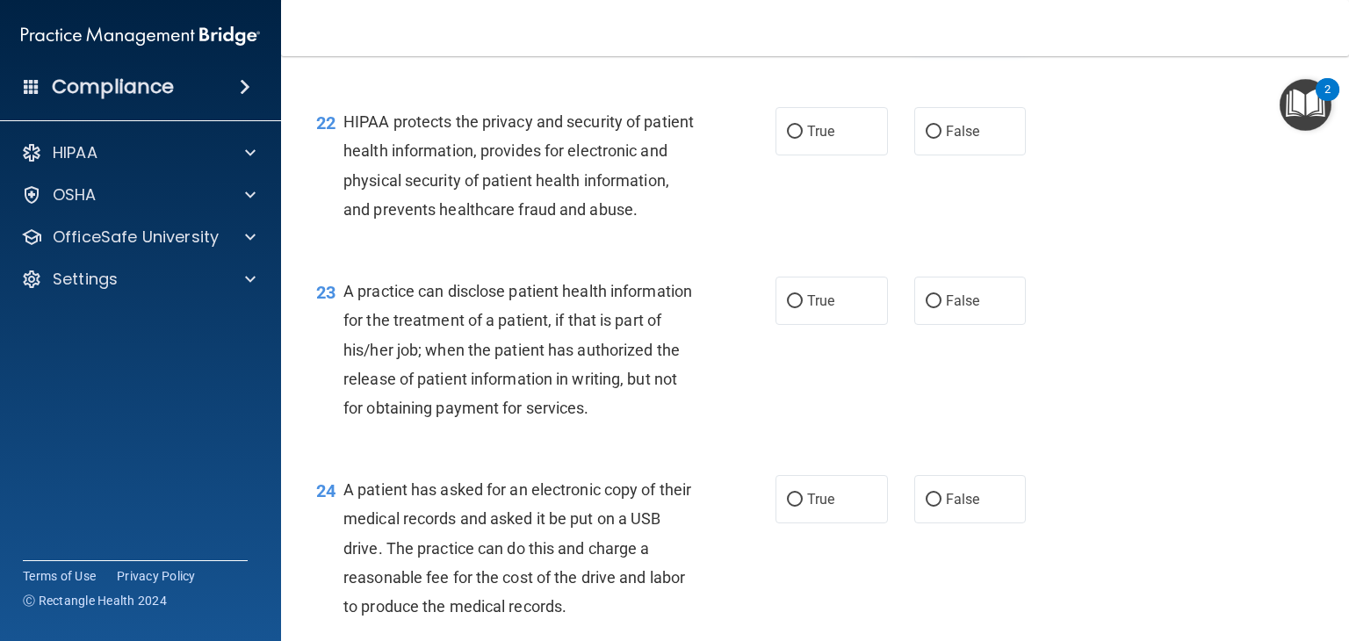
scroll to position [3130, 0]
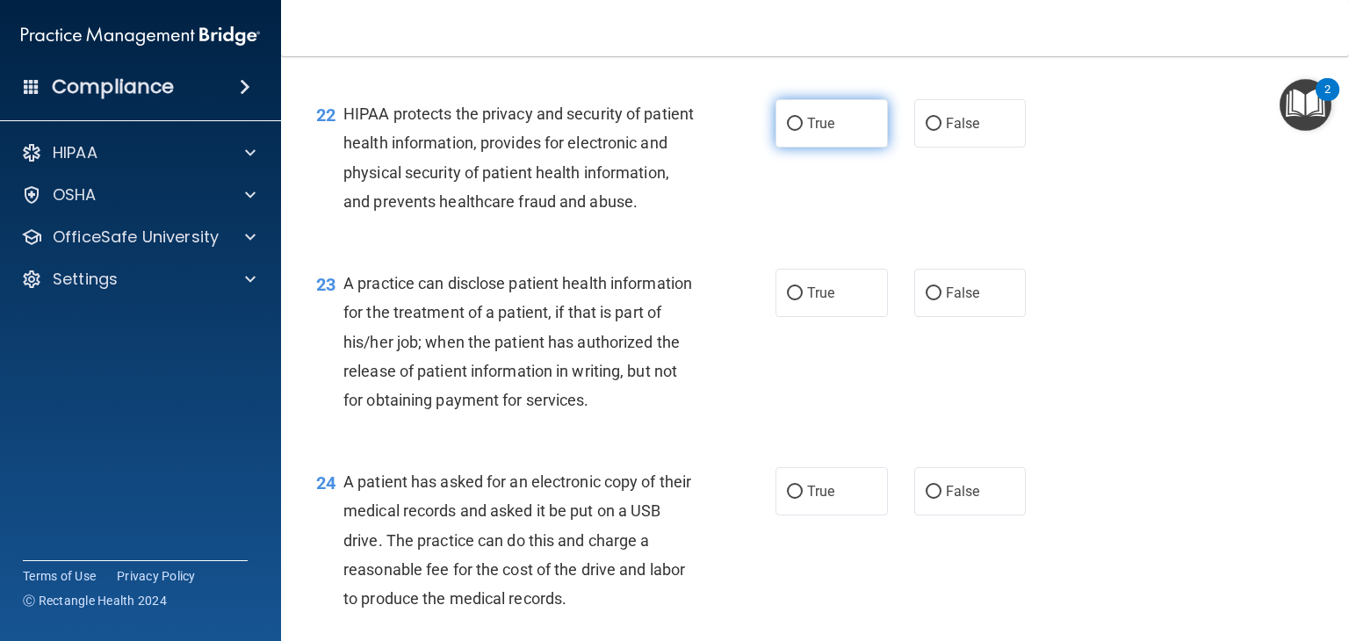
click at [807, 132] on span "True" at bounding box center [820, 123] width 27 height 17
click at [803, 131] on input "True" at bounding box center [795, 124] width 16 height 13
radio input "true"
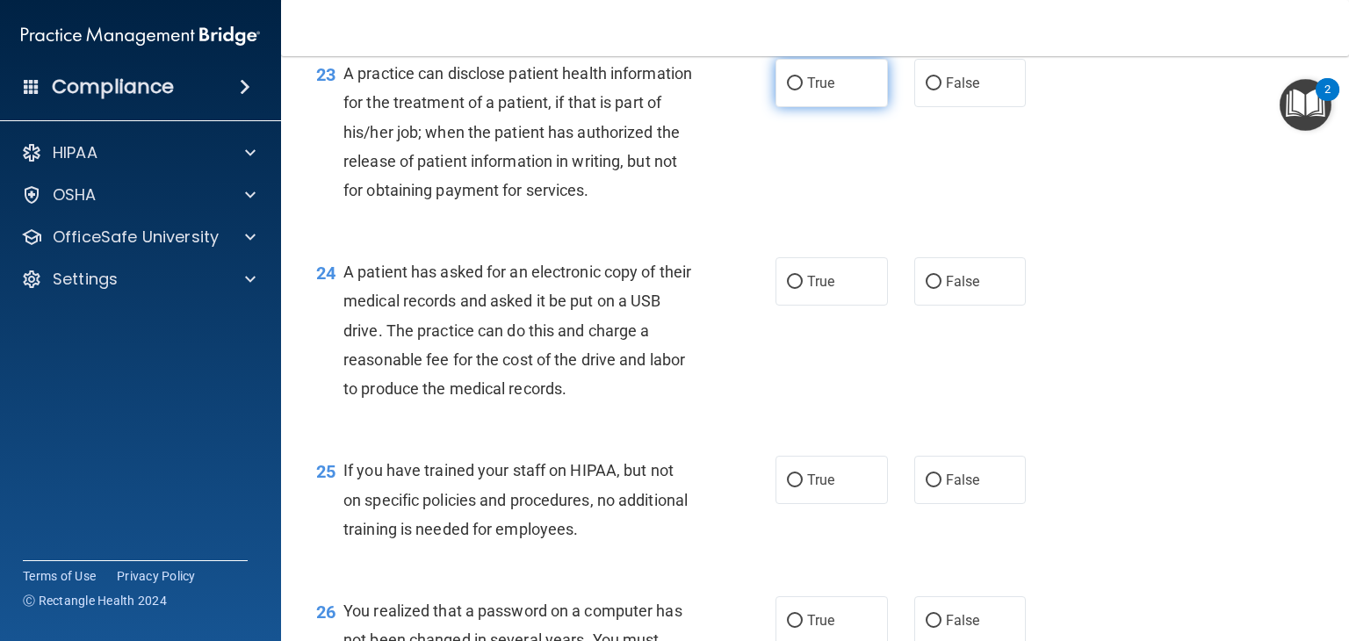
scroll to position [3339, 0]
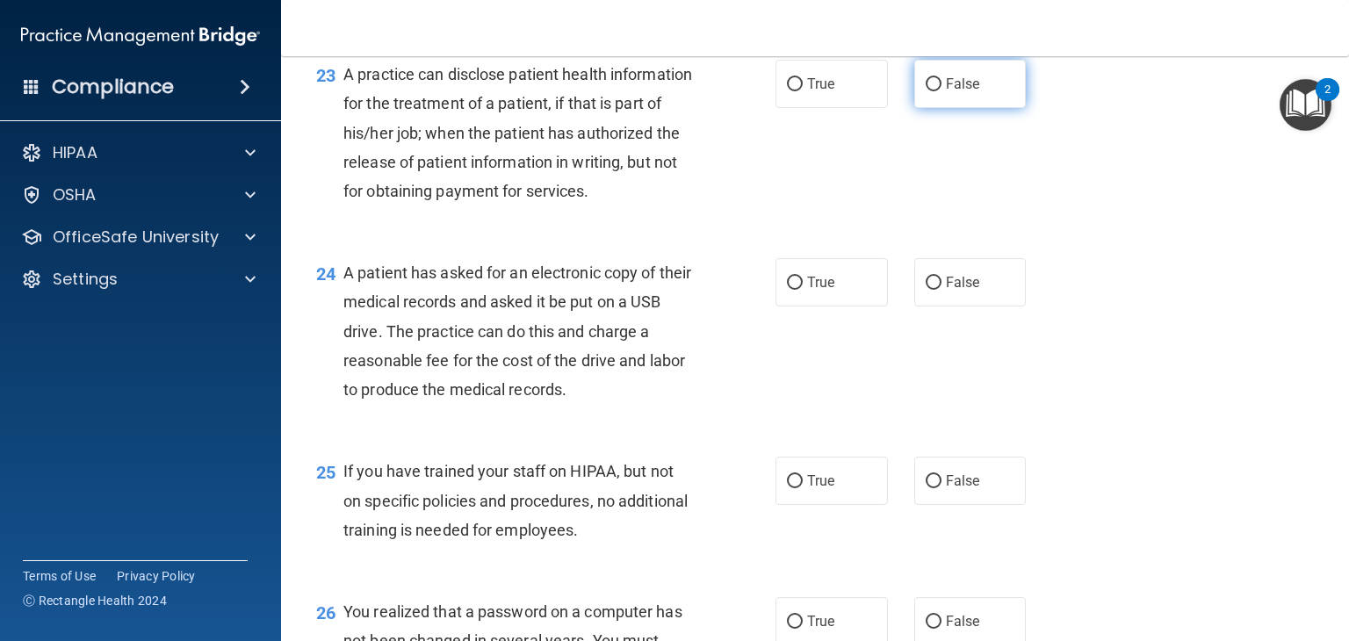
click at [990, 108] on label "False" at bounding box center [970, 84] width 112 height 48
click at [941, 91] on input "False" at bounding box center [934, 84] width 16 height 13
radio input "true"
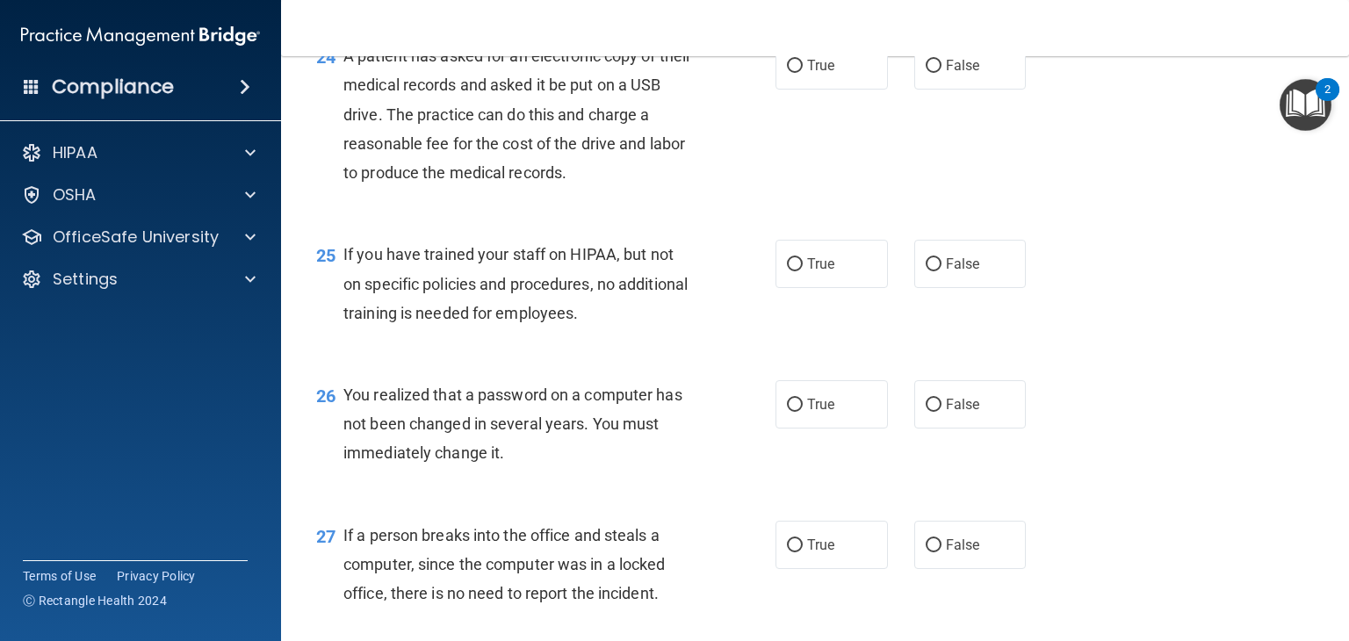
scroll to position [3557, 0]
click at [963, 89] on label "False" at bounding box center [970, 64] width 112 height 48
click at [941, 72] on input "False" at bounding box center [934, 65] width 16 height 13
radio input "true"
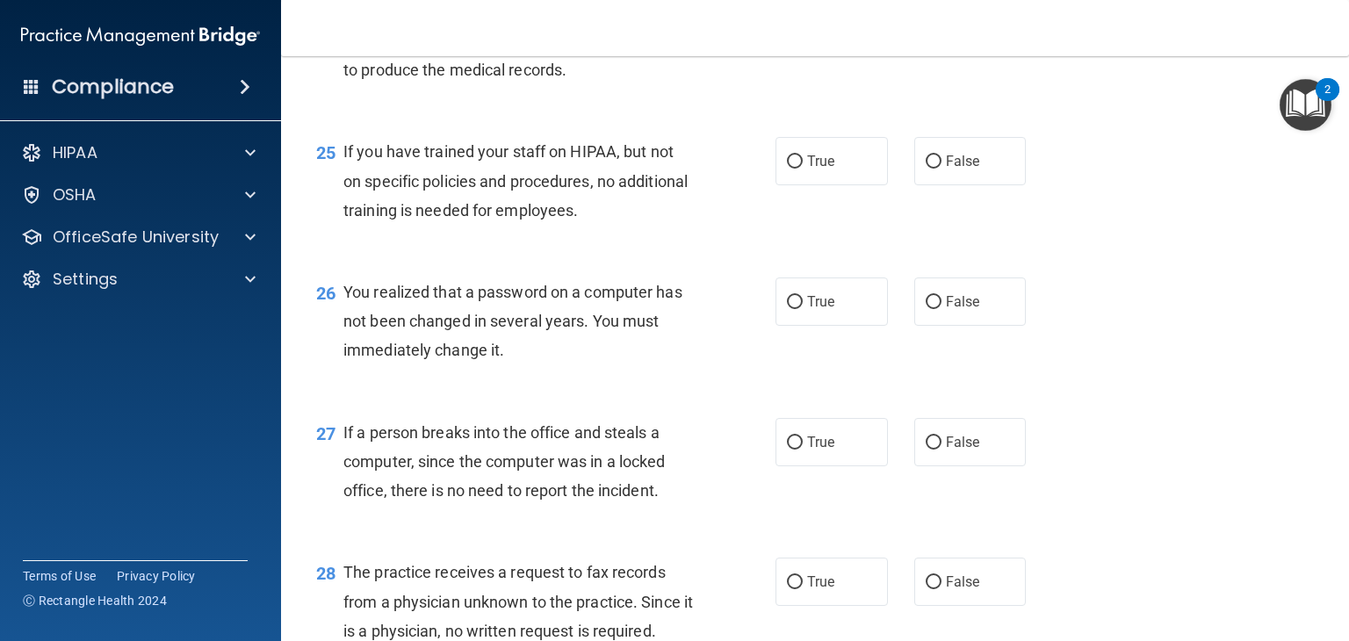
scroll to position [3659, 0]
click at [982, 184] on label "False" at bounding box center [970, 160] width 112 height 48
click at [941, 168] on input "False" at bounding box center [934, 161] width 16 height 13
radio input "true"
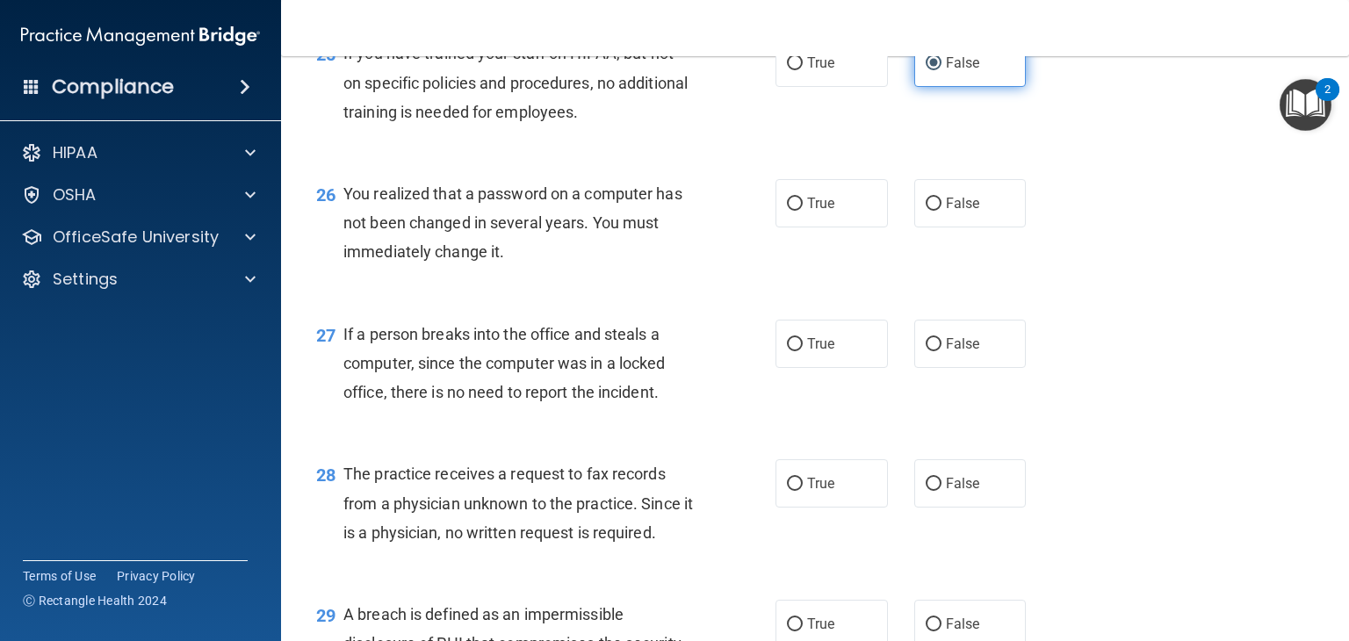
scroll to position [3759, 0]
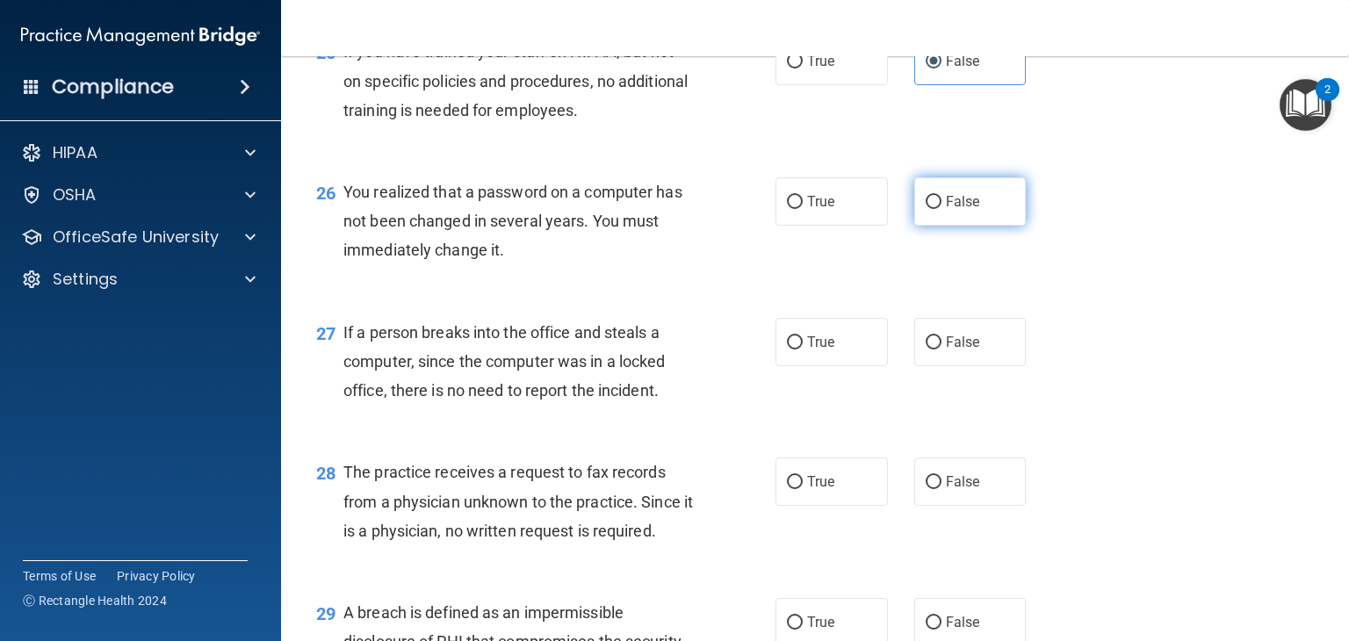
click at [981, 226] on label "False" at bounding box center [970, 201] width 112 height 48
click at [941, 209] on input "False" at bounding box center [934, 202] width 16 height 13
radio input "true"
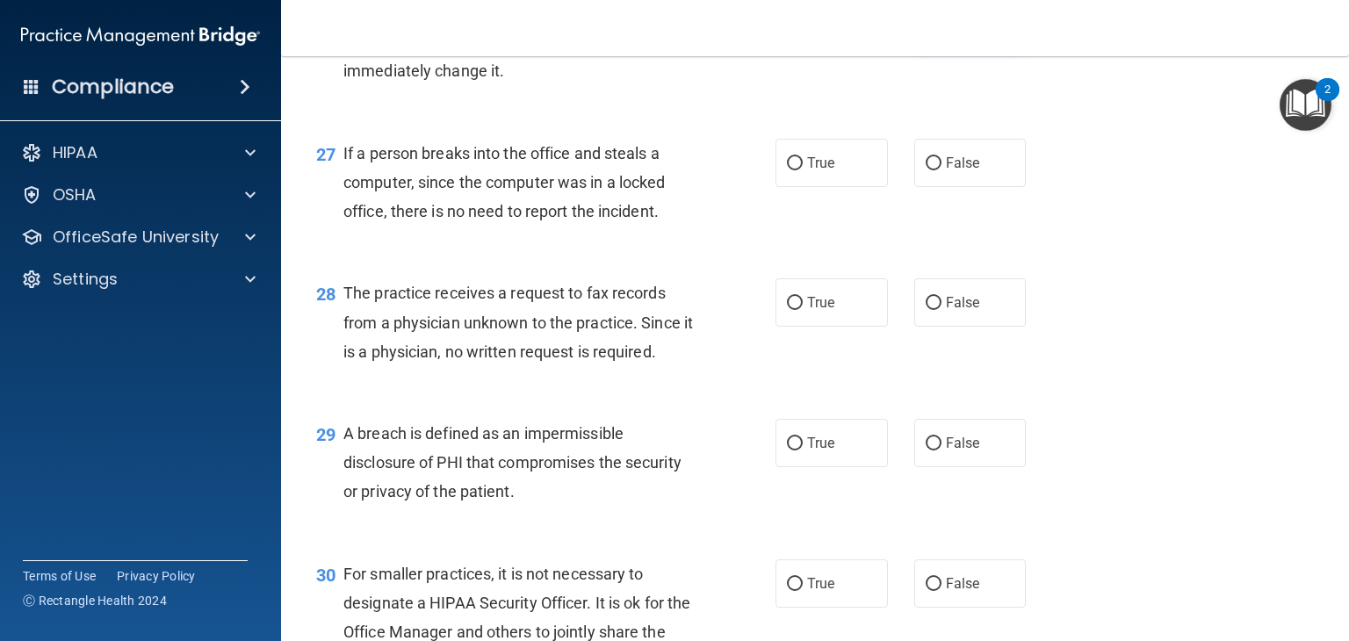
scroll to position [3938, 0]
click at [1001, 187] on label "False" at bounding box center [970, 163] width 112 height 48
click at [941, 170] on input "False" at bounding box center [934, 163] width 16 height 13
radio input "true"
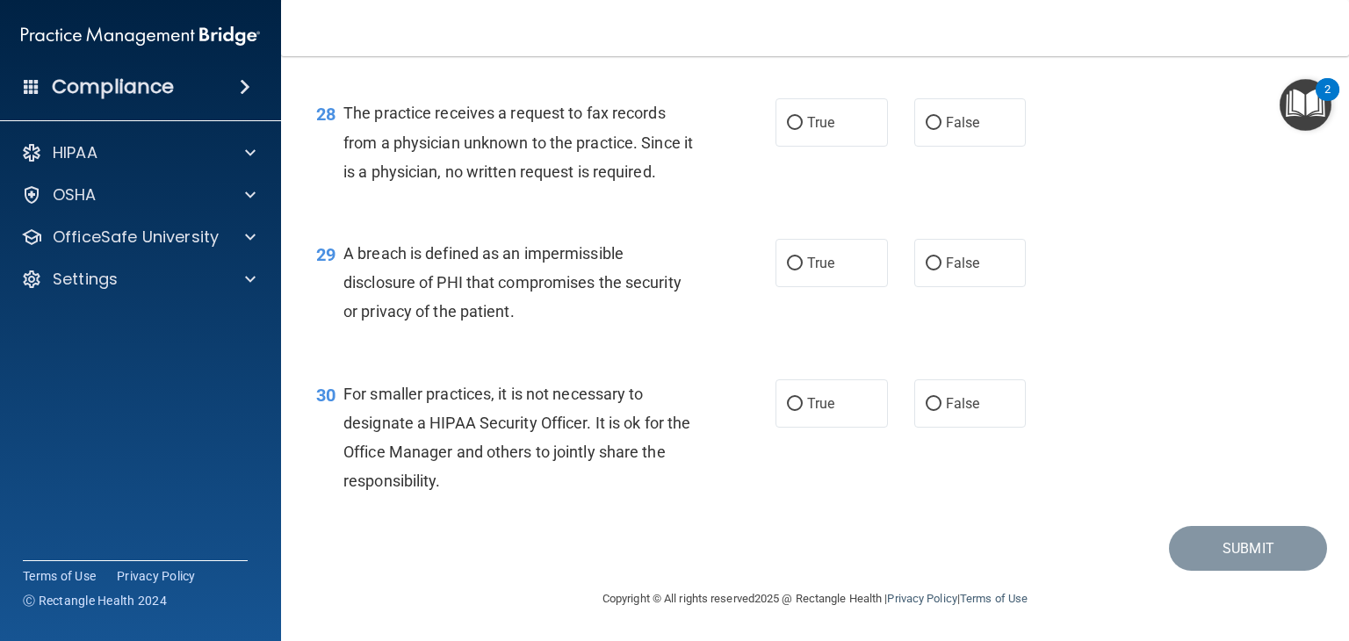
scroll to position [4163, 0]
click at [992, 147] on label "False" at bounding box center [970, 122] width 112 height 48
click at [941, 130] on input "False" at bounding box center [934, 123] width 16 height 13
radio input "true"
click at [857, 287] on label "True" at bounding box center [831, 263] width 112 height 48
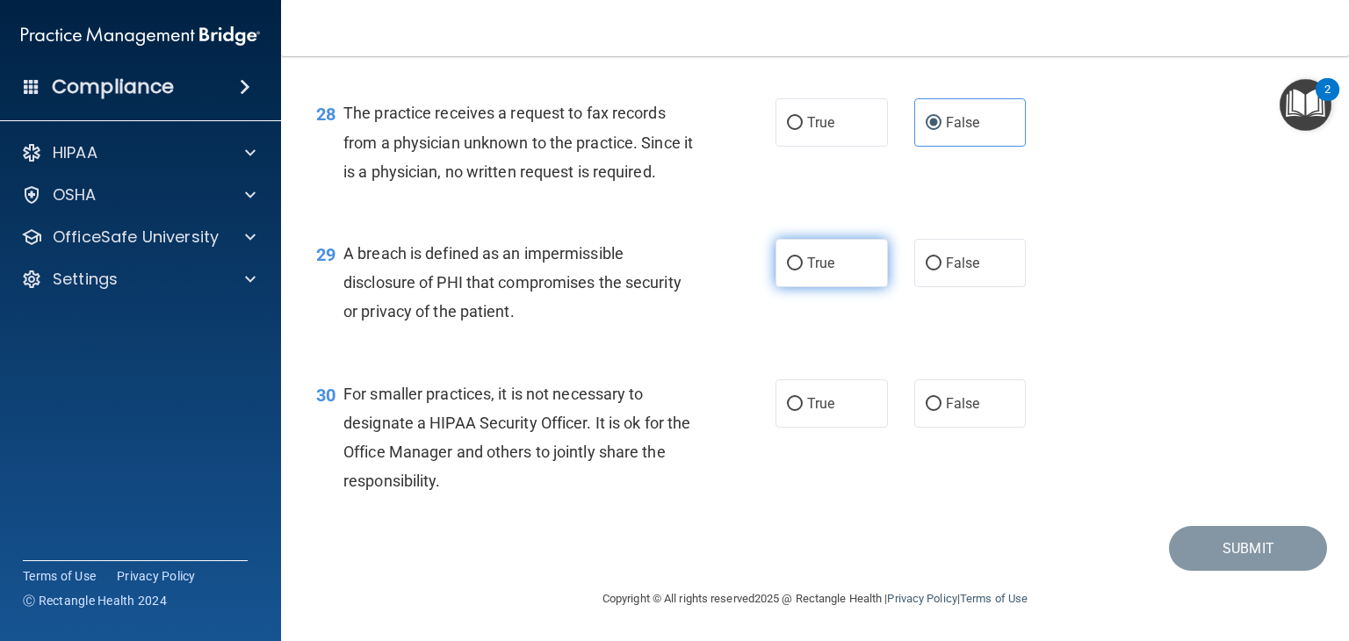
click at [803, 270] on input "True" at bounding box center [795, 263] width 16 height 13
radio input "true"
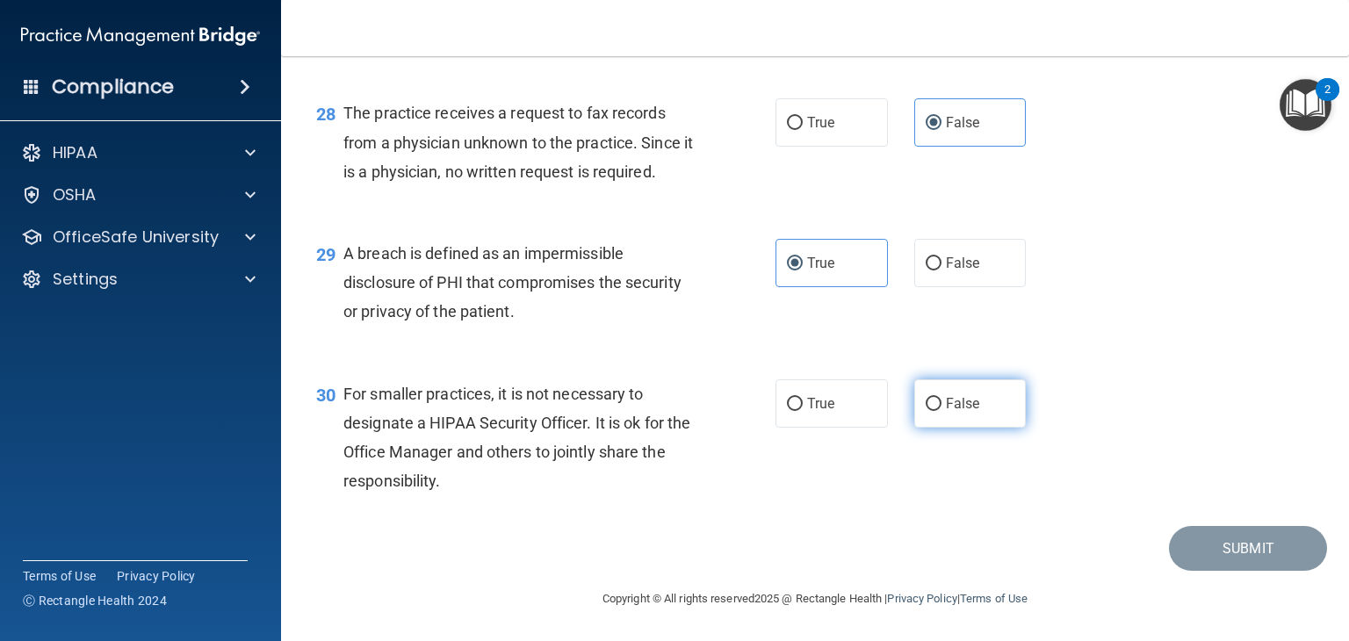
click at [963, 417] on label "False" at bounding box center [970, 403] width 112 height 48
click at [941, 411] on input "False" at bounding box center [934, 404] width 16 height 13
radio input "true"
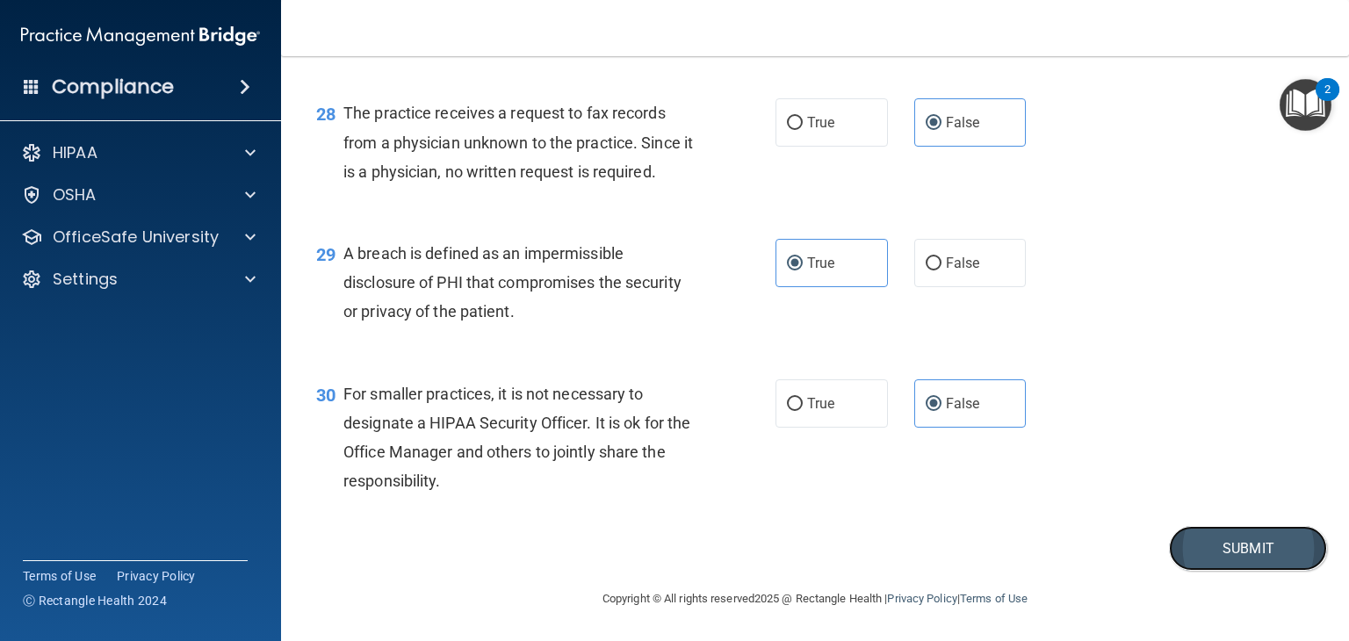
click at [1224, 548] on button "Submit" at bounding box center [1248, 548] width 158 height 45
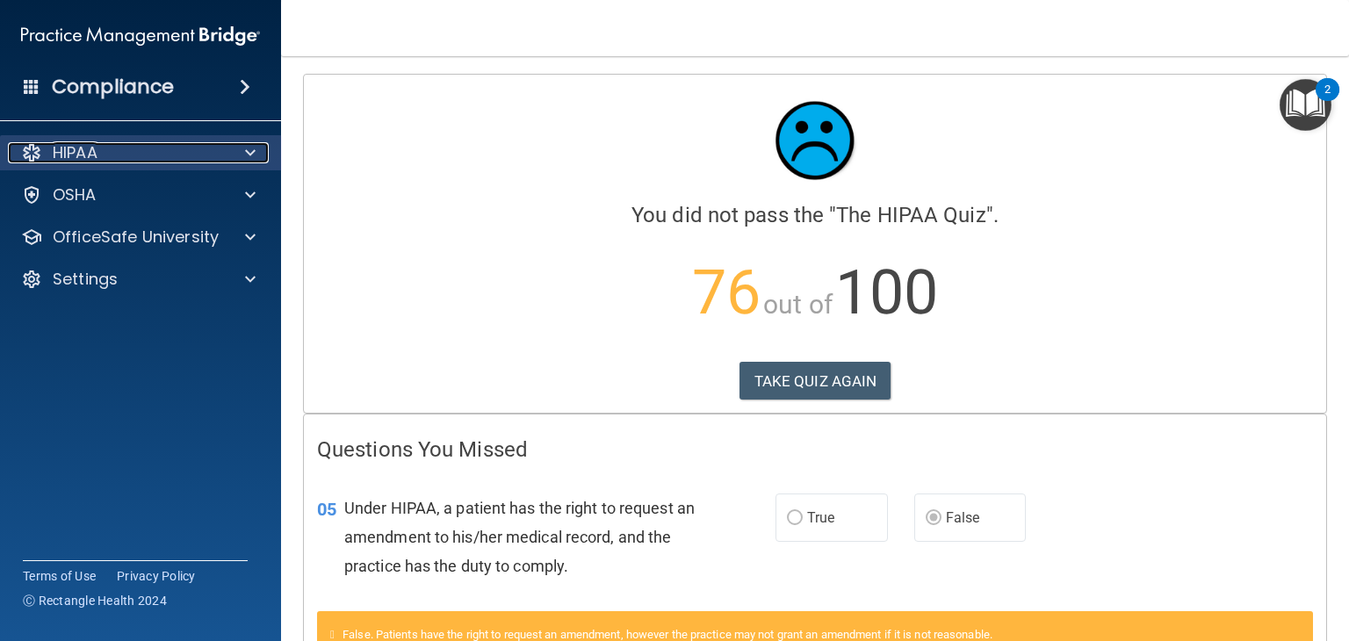
click at [111, 162] on div "HIPAA" at bounding box center [117, 152] width 218 height 21
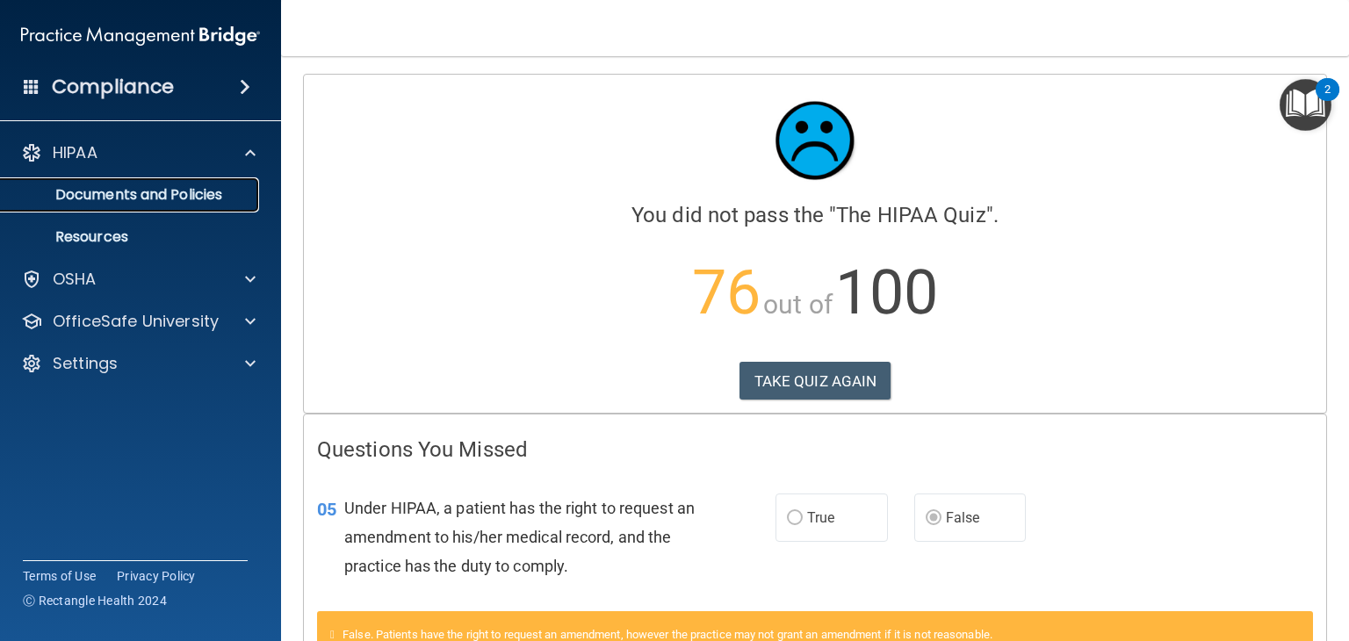
click at [143, 210] on link "Documents and Policies" at bounding box center [120, 194] width 277 height 35
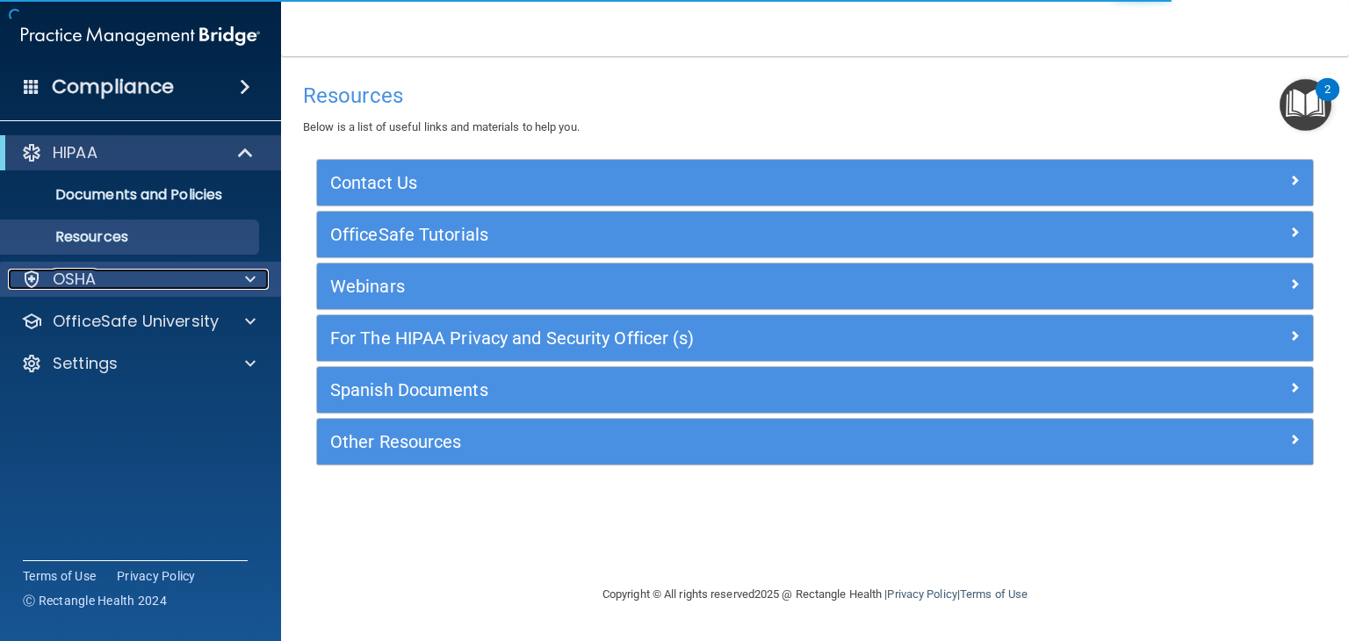
click at [177, 274] on div "OSHA" at bounding box center [117, 279] width 218 height 21
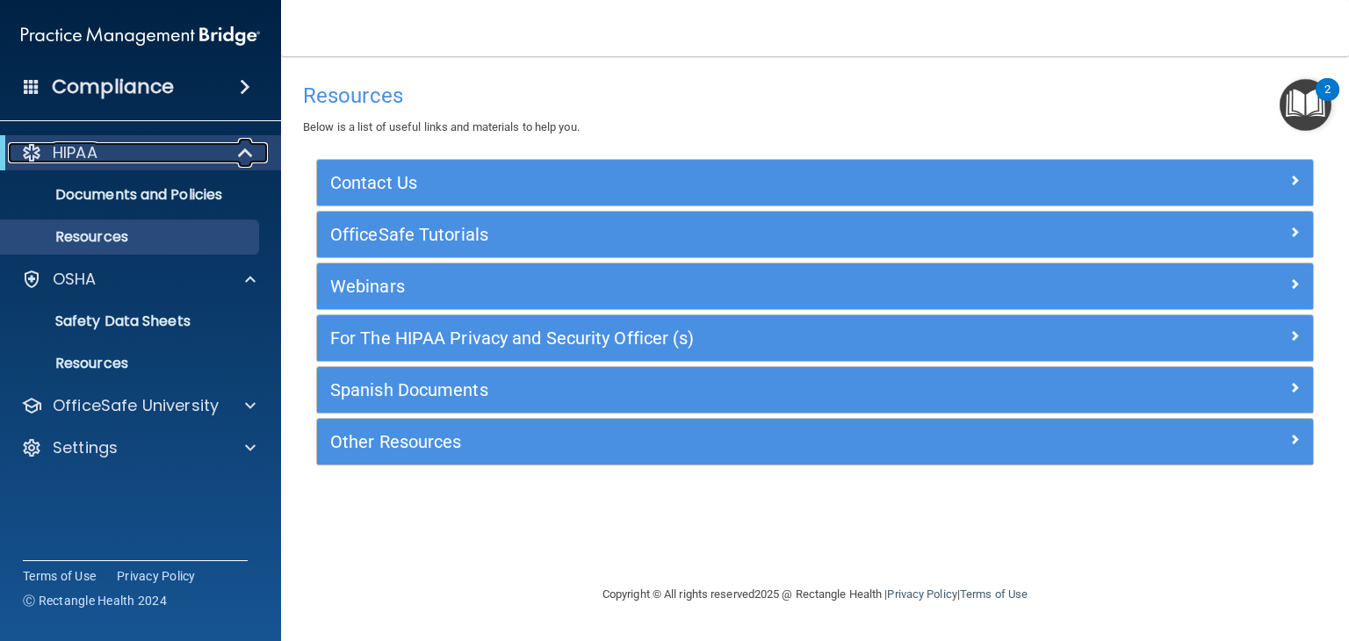
click at [131, 151] on div "HIPAA" at bounding box center [116, 152] width 217 height 21
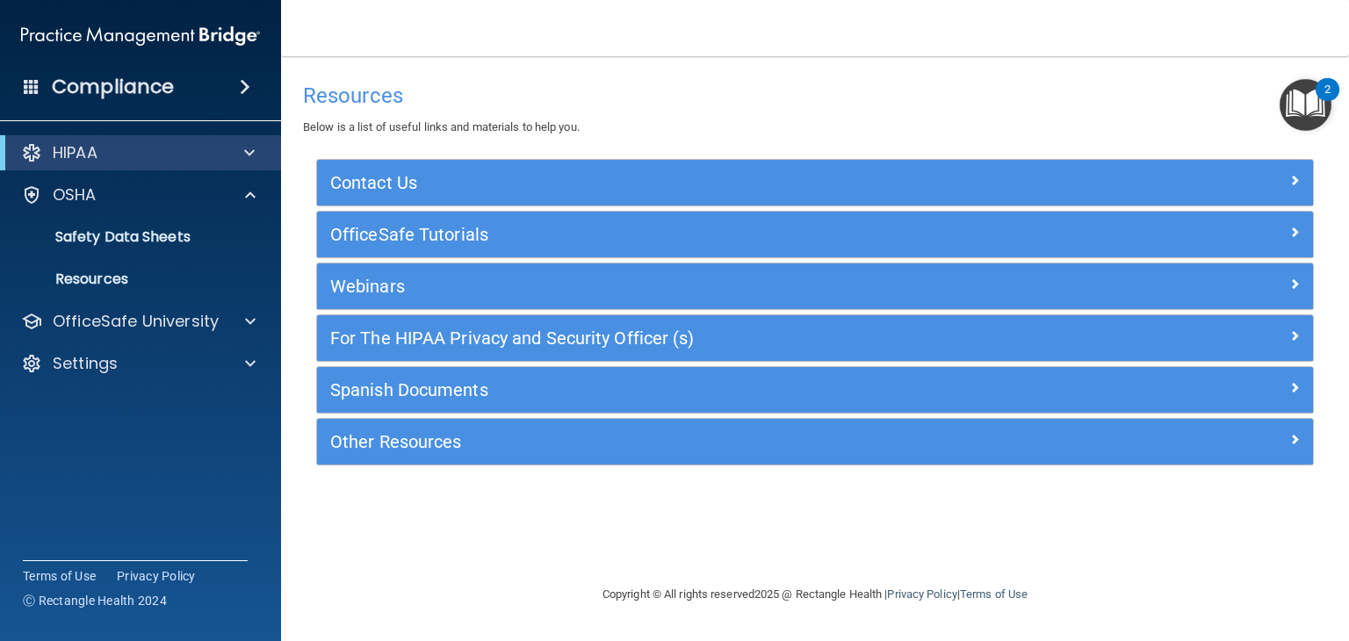
click at [169, 97] on h4 "Compliance" at bounding box center [113, 87] width 122 height 25
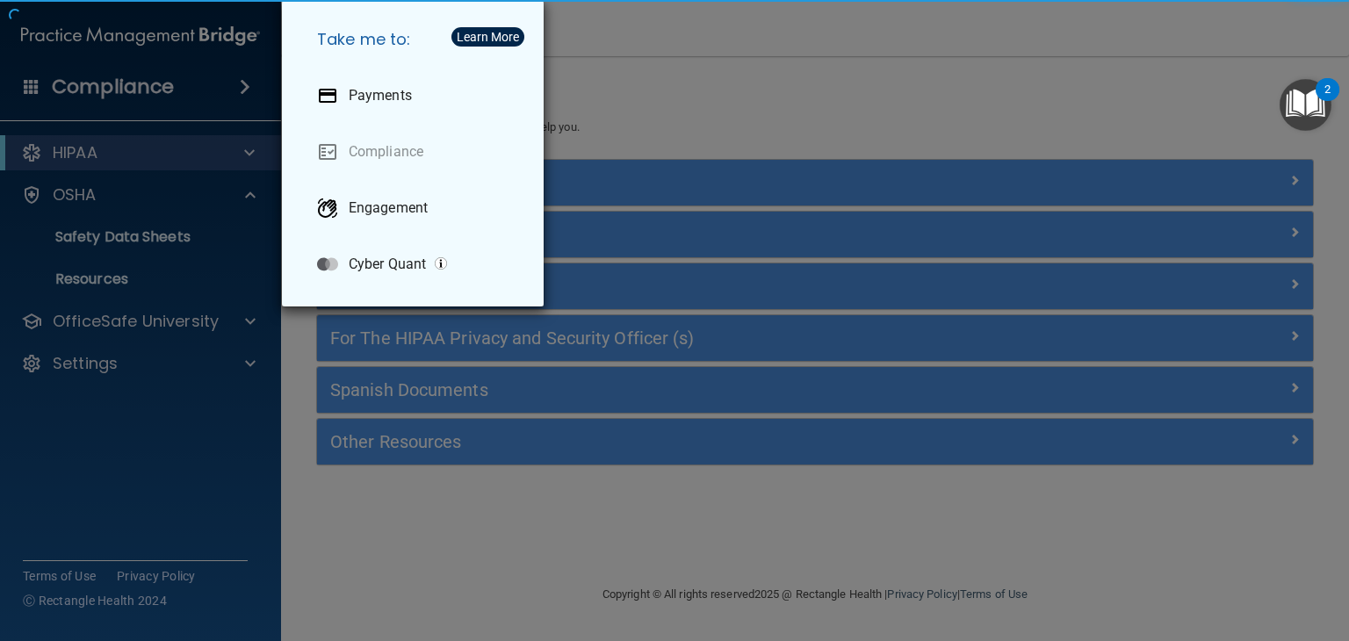
click at [169, 97] on div "Take me to: Payments Compliance Engagement Cyber Quant" at bounding box center [674, 320] width 1349 height 641
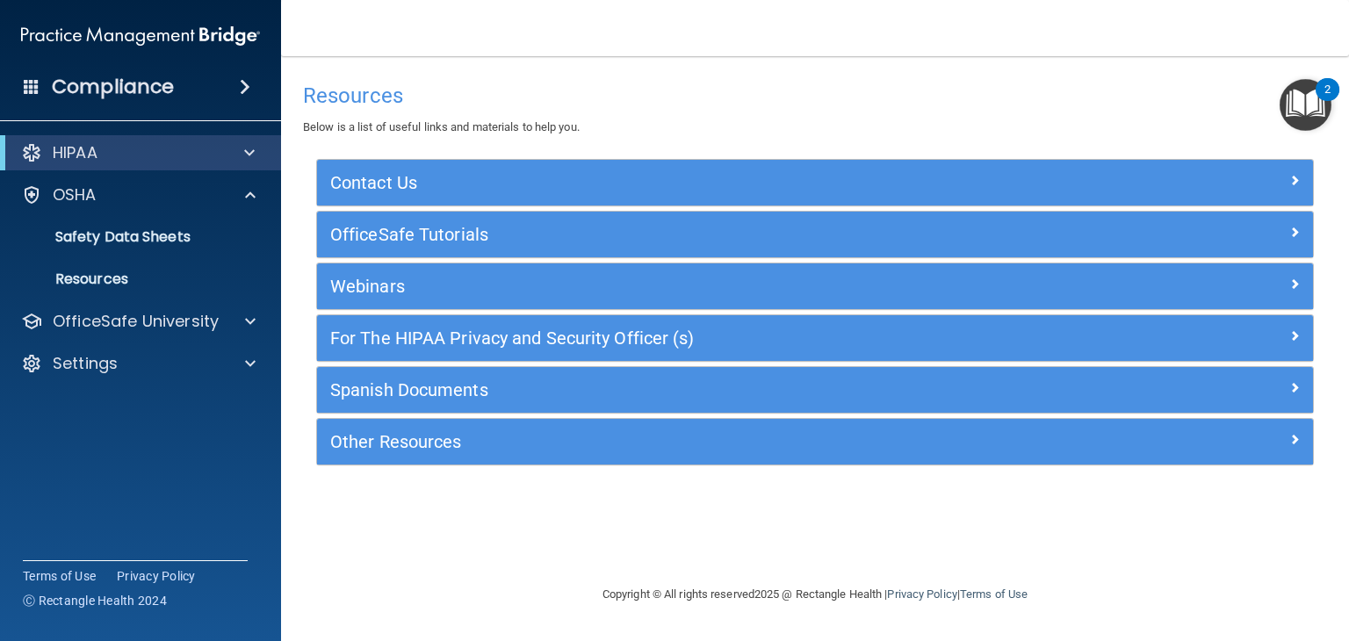
click at [169, 97] on h4 "Compliance" at bounding box center [113, 87] width 122 height 25
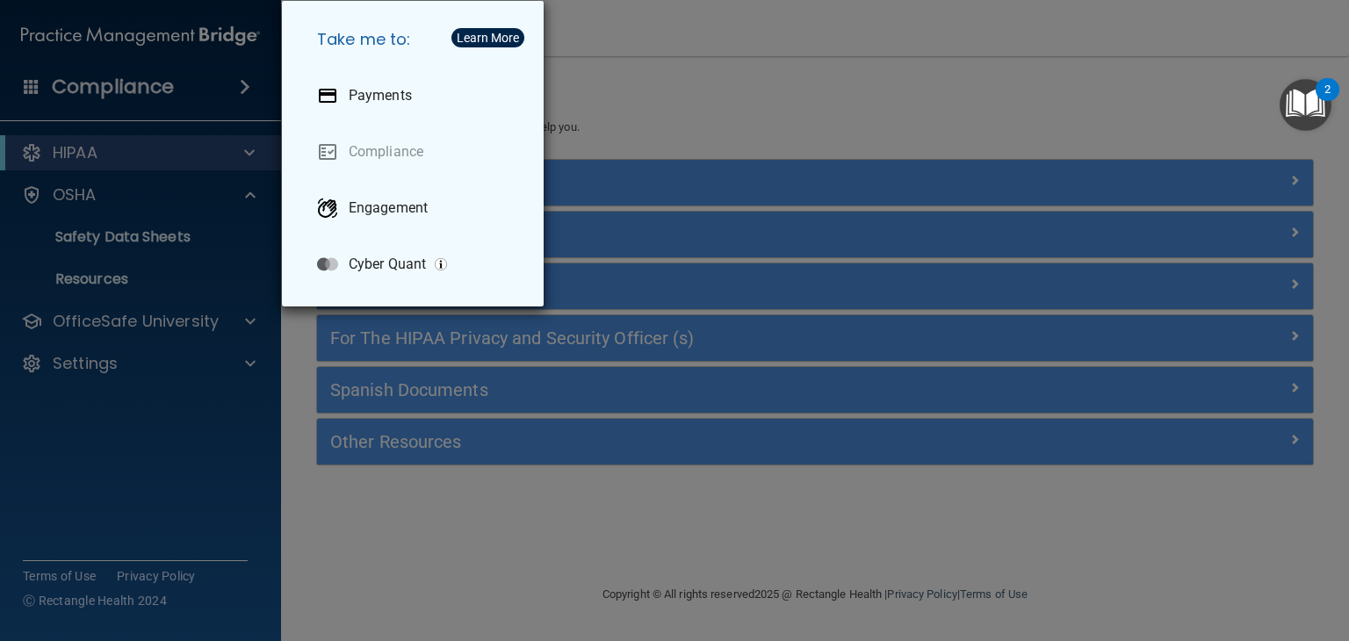
click at [207, 77] on div "Take me to: Payments Compliance Engagement Cyber Quant" at bounding box center [674, 320] width 1349 height 641
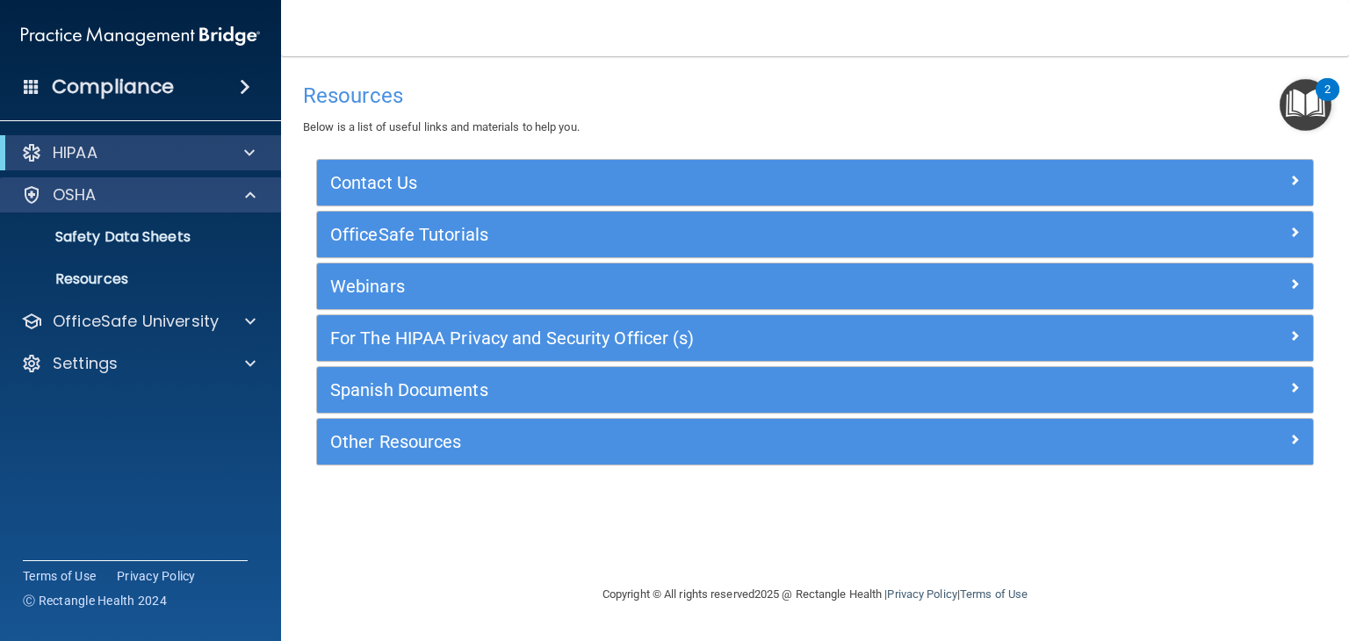
click at [157, 181] on div "OSHA" at bounding box center [141, 194] width 282 height 35
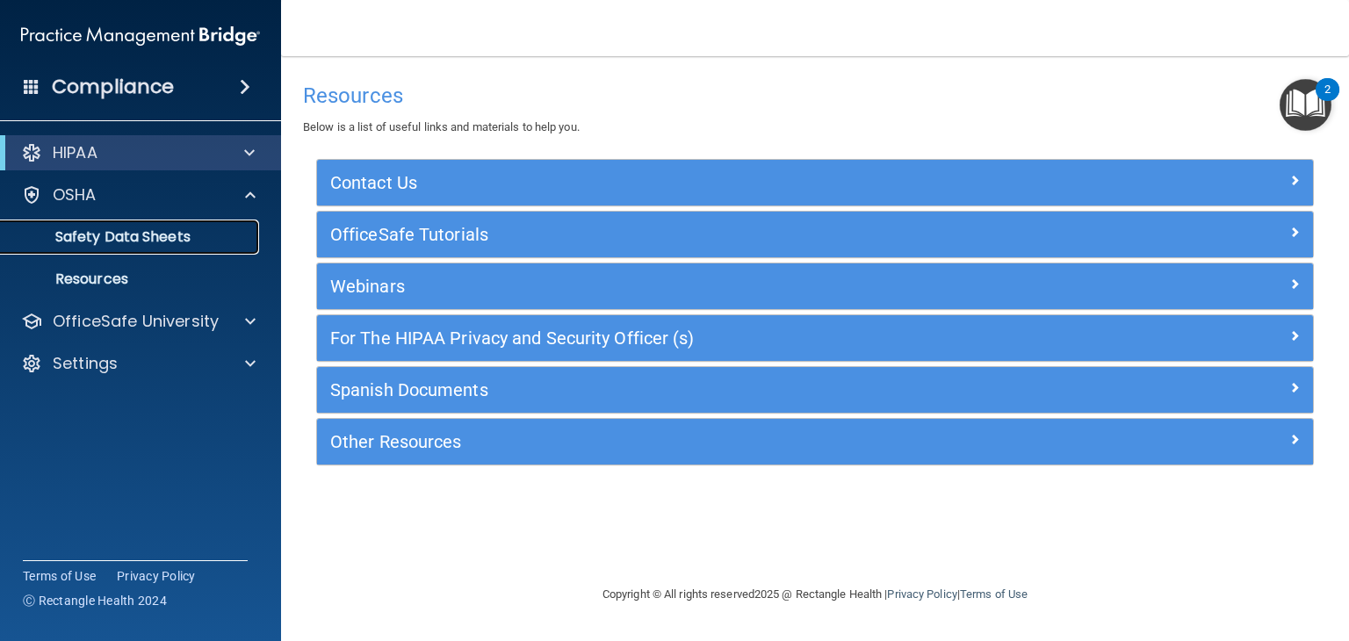
click at [156, 228] on p "Safety Data Sheets" at bounding box center [131, 237] width 240 height 18
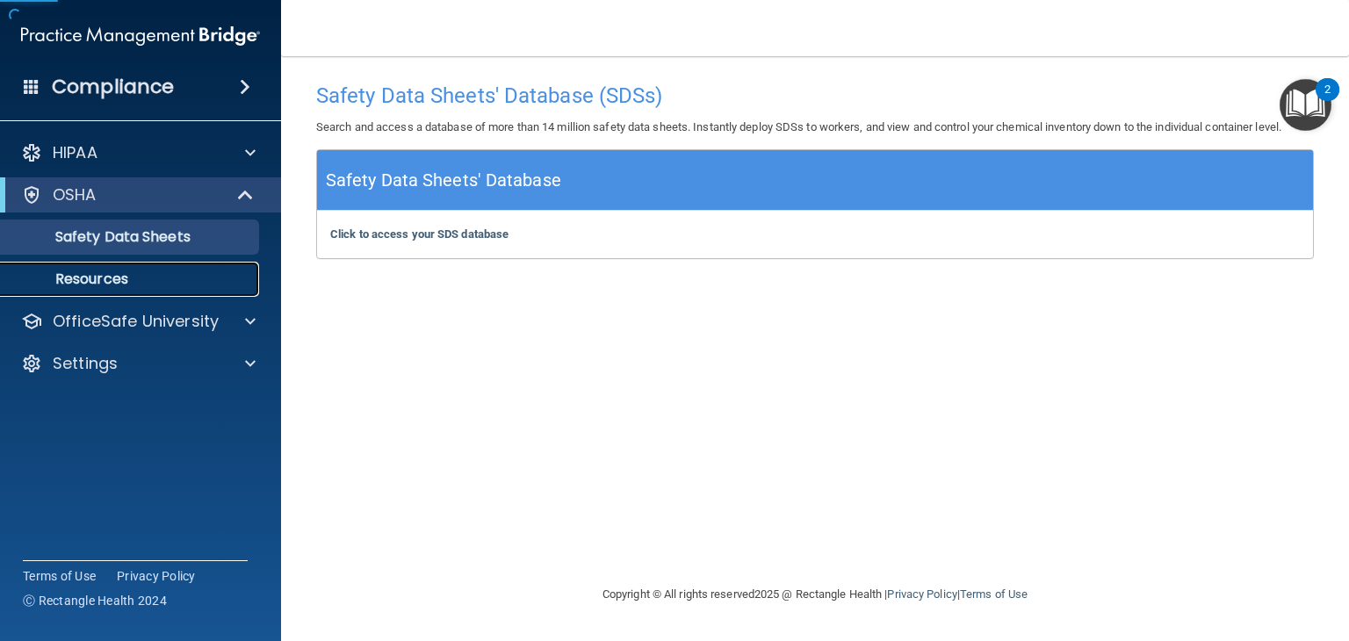
click at [120, 282] on p "Resources" at bounding box center [131, 279] width 240 height 18
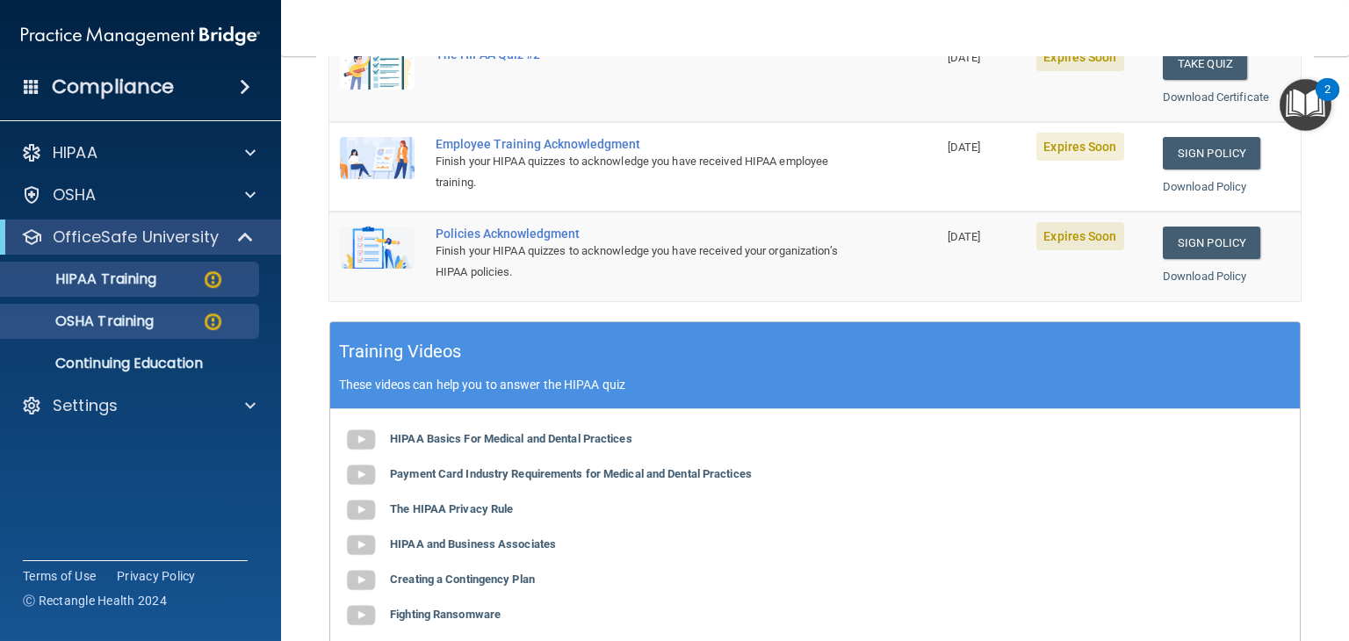
scroll to position [442, 0]
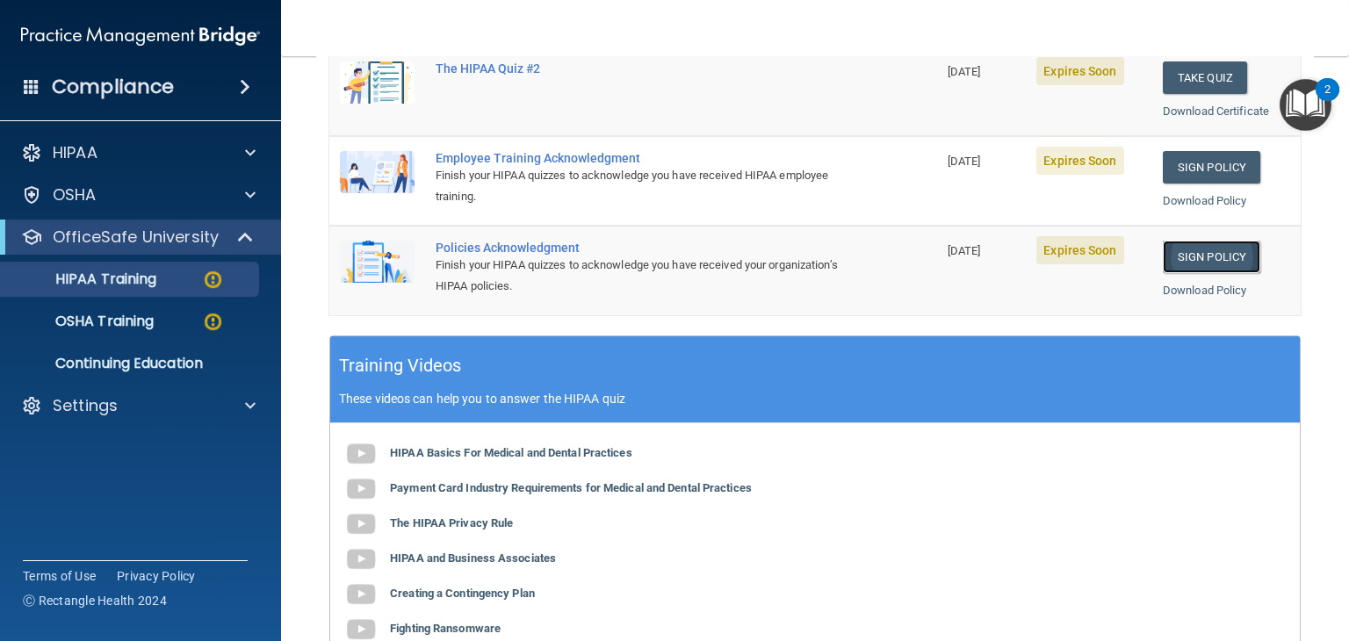
click at [1217, 257] on link "Sign Policy" at bounding box center [1211, 257] width 97 height 32
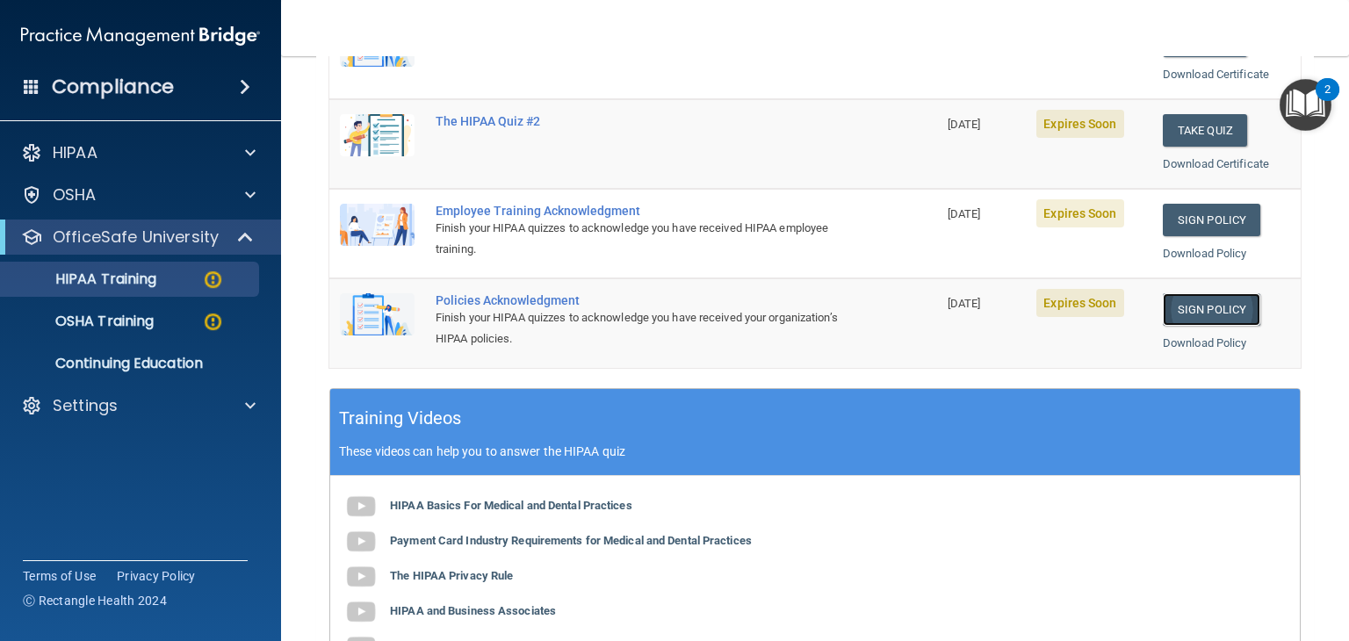
scroll to position [384, 0]
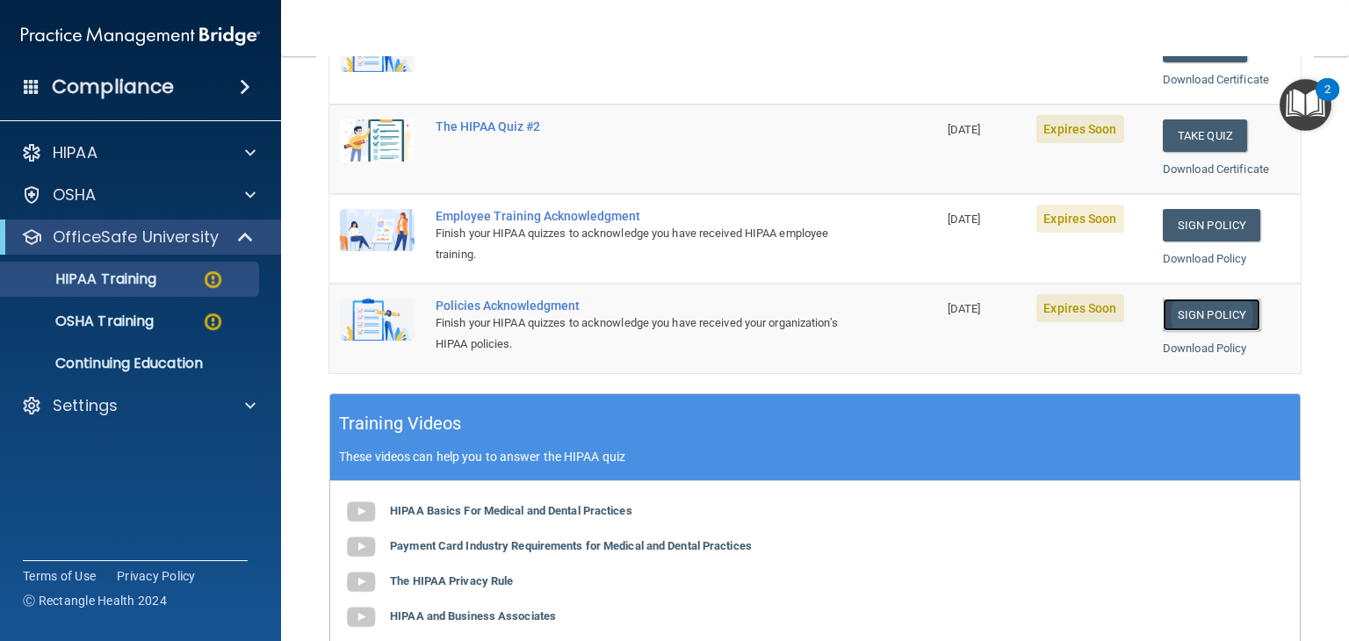
click at [1218, 323] on link "Sign Policy" at bounding box center [1211, 315] width 97 height 32
click at [1199, 221] on link "Sign Policy" at bounding box center [1211, 225] width 97 height 32
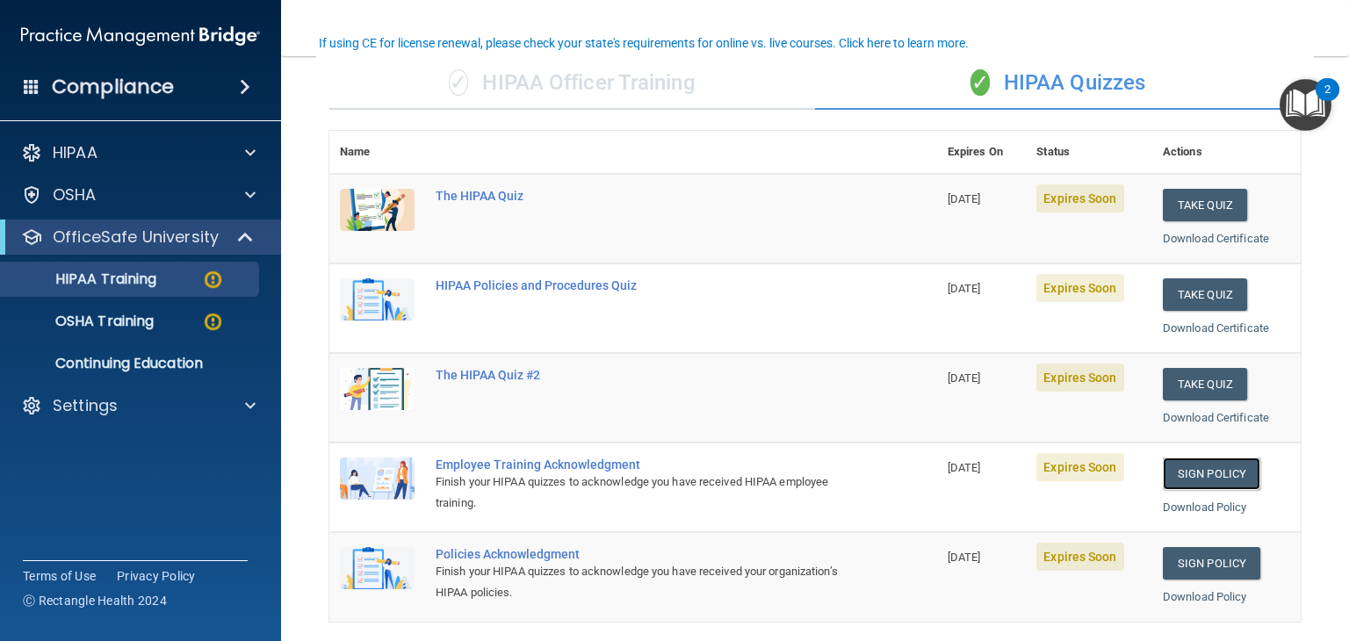
scroll to position [137, 0]
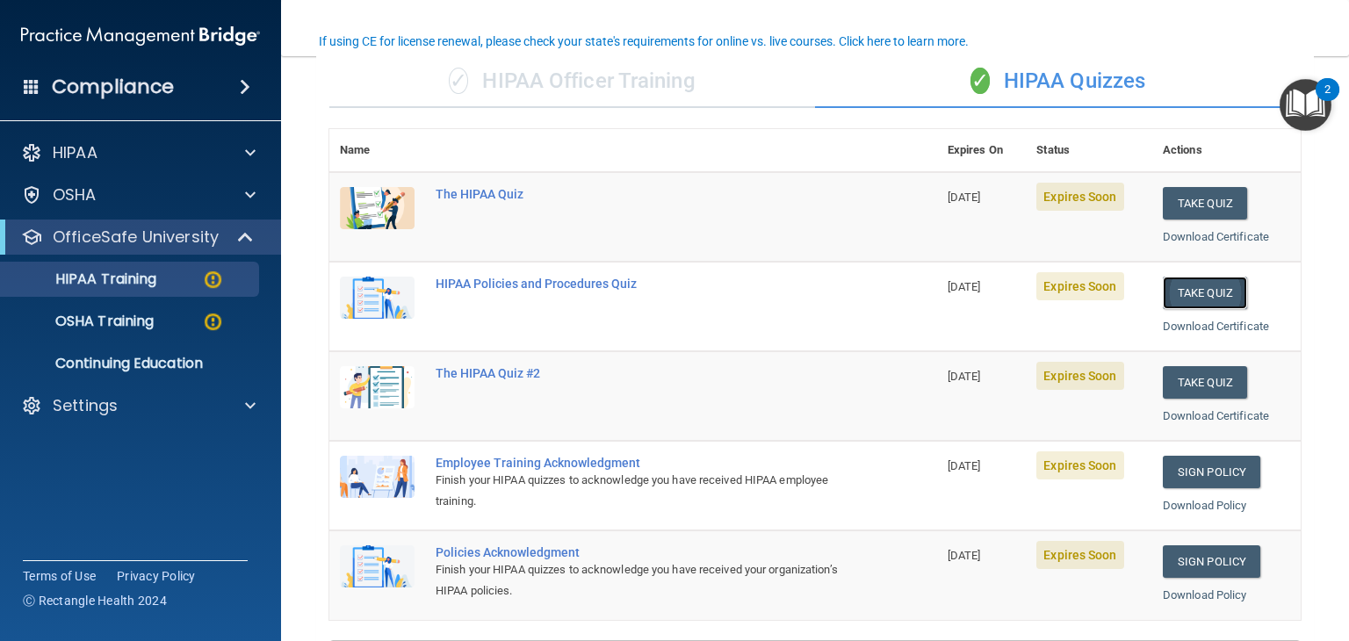
click at [1222, 282] on button "Take Quiz" at bounding box center [1205, 293] width 84 height 32
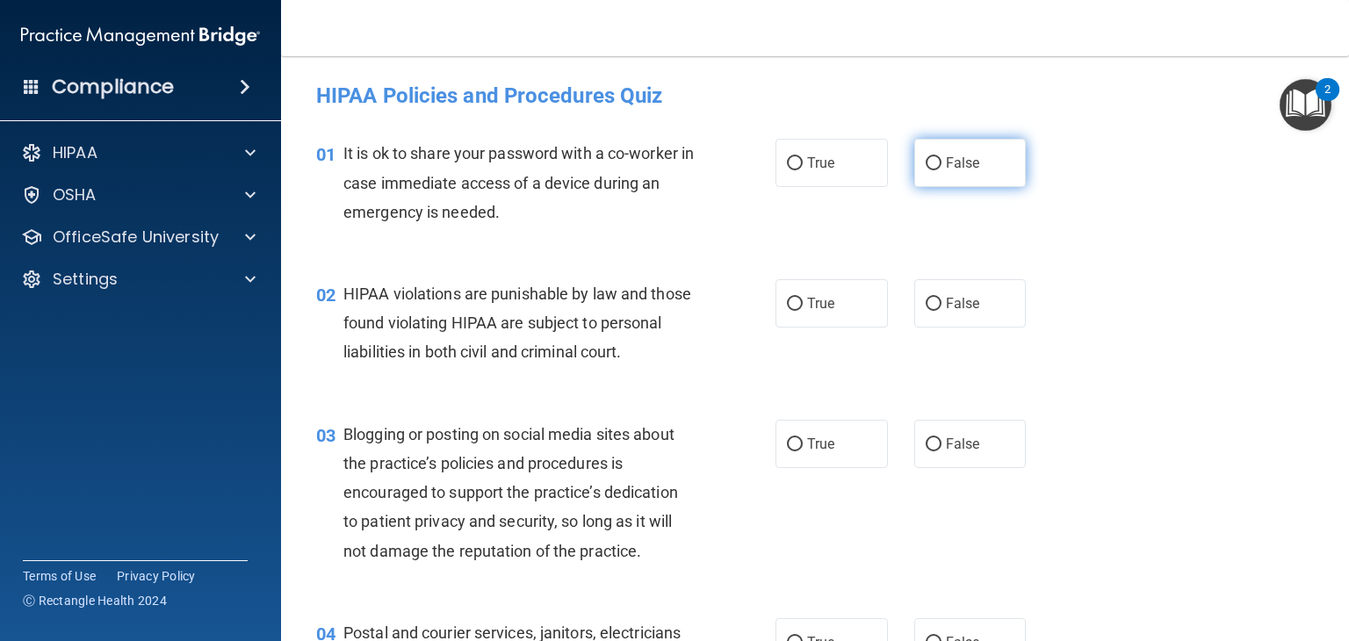
click at [981, 175] on label "False" at bounding box center [970, 163] width 112 height 48
click at [941, 170] on input "False" at bounding box center [934, 163] width 16 height 13
radio input "true"
click at [930, 321] on label "False" at bounding box center [970, 303] width 112 height 48
click at [930, 311] on input "False" at bounding box center [934, 304] width 16 height 13
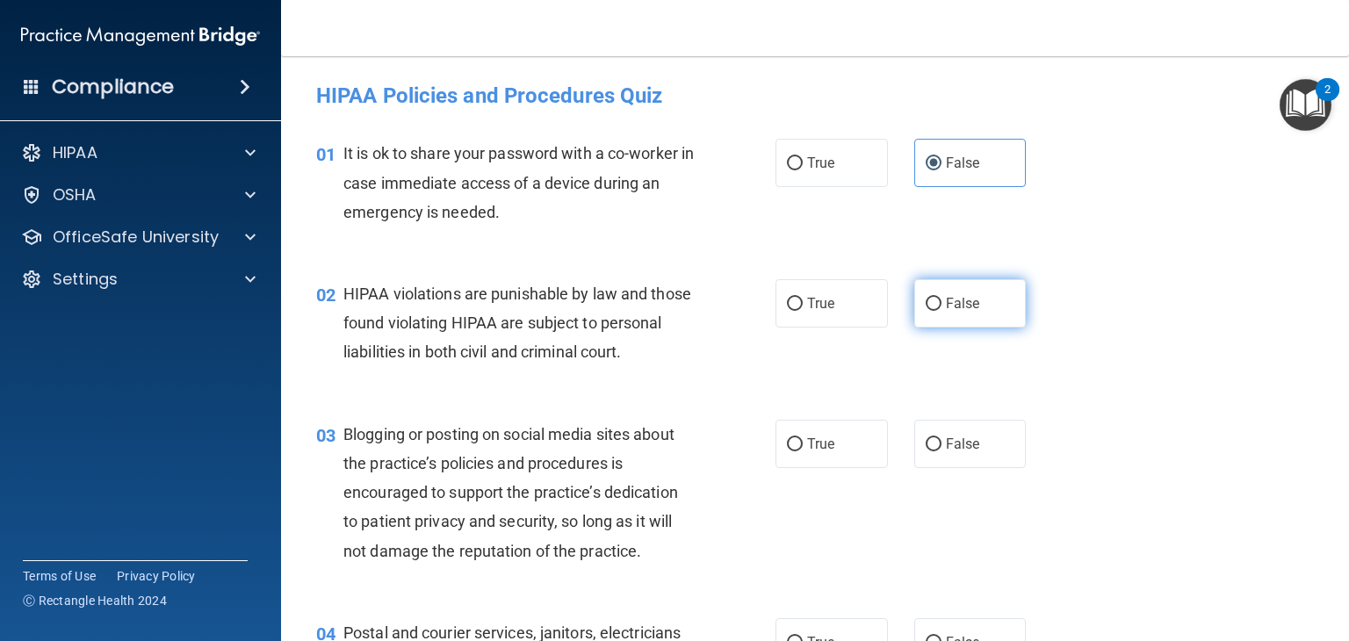
radio input "true"
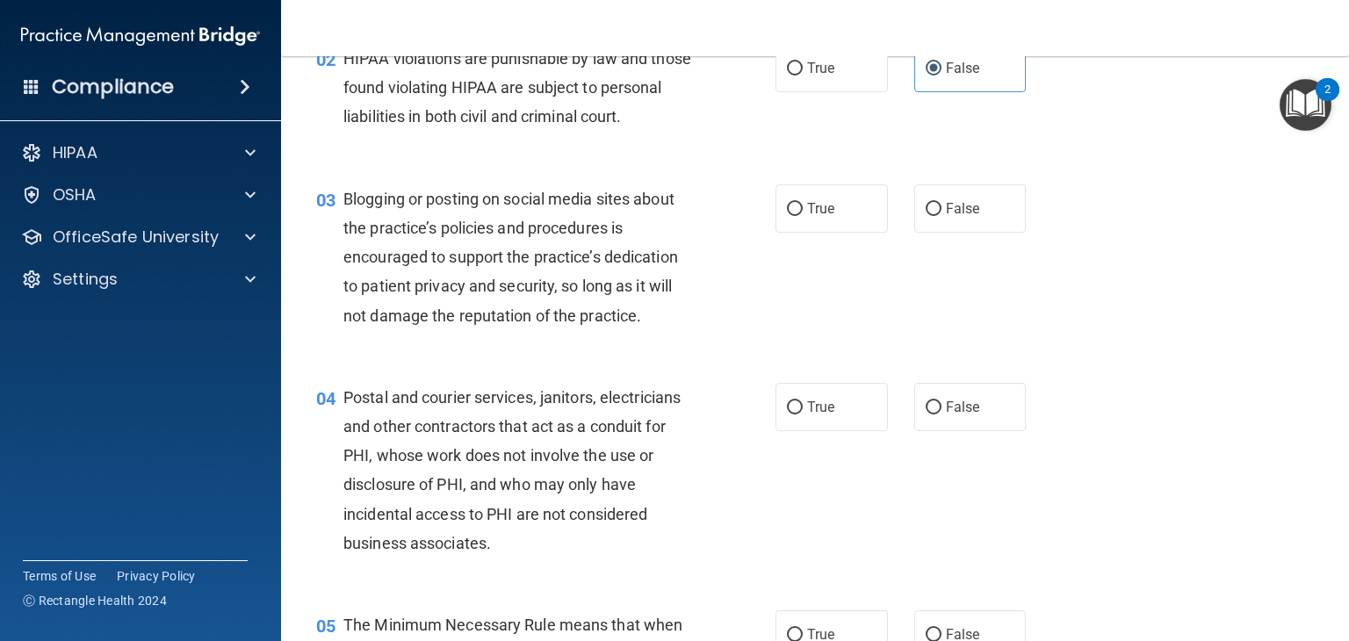
scroll to position [236, 0]
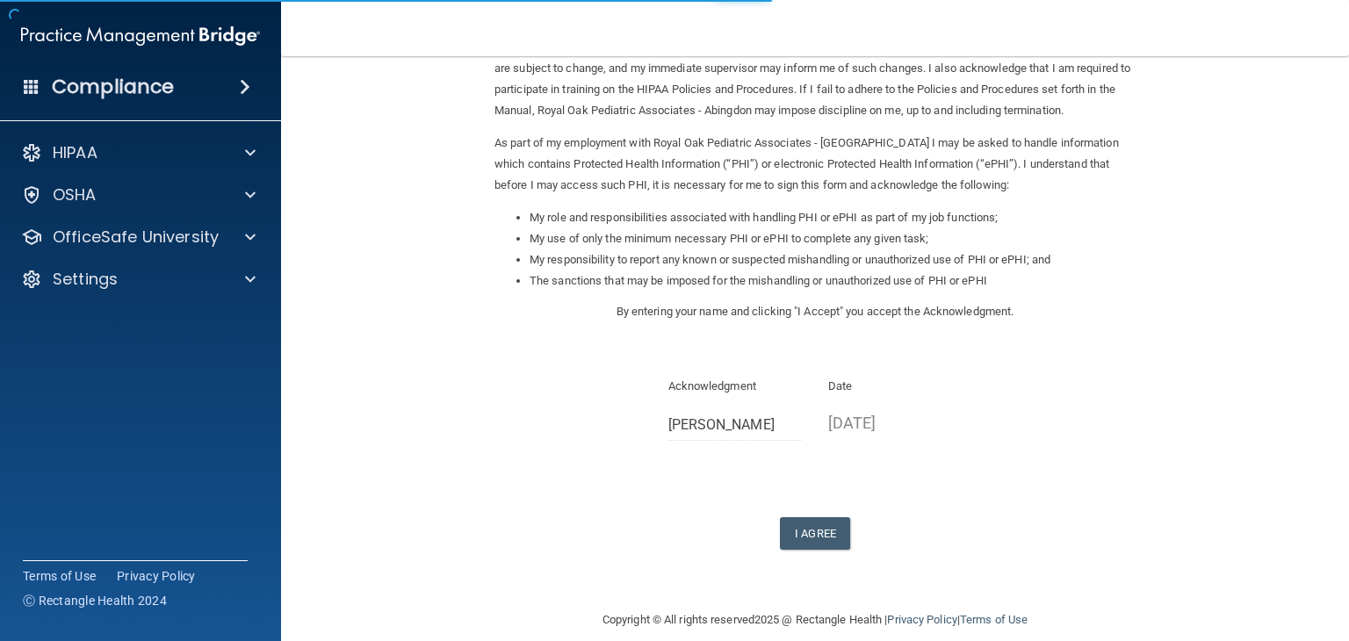
scroll to position [163, 0]
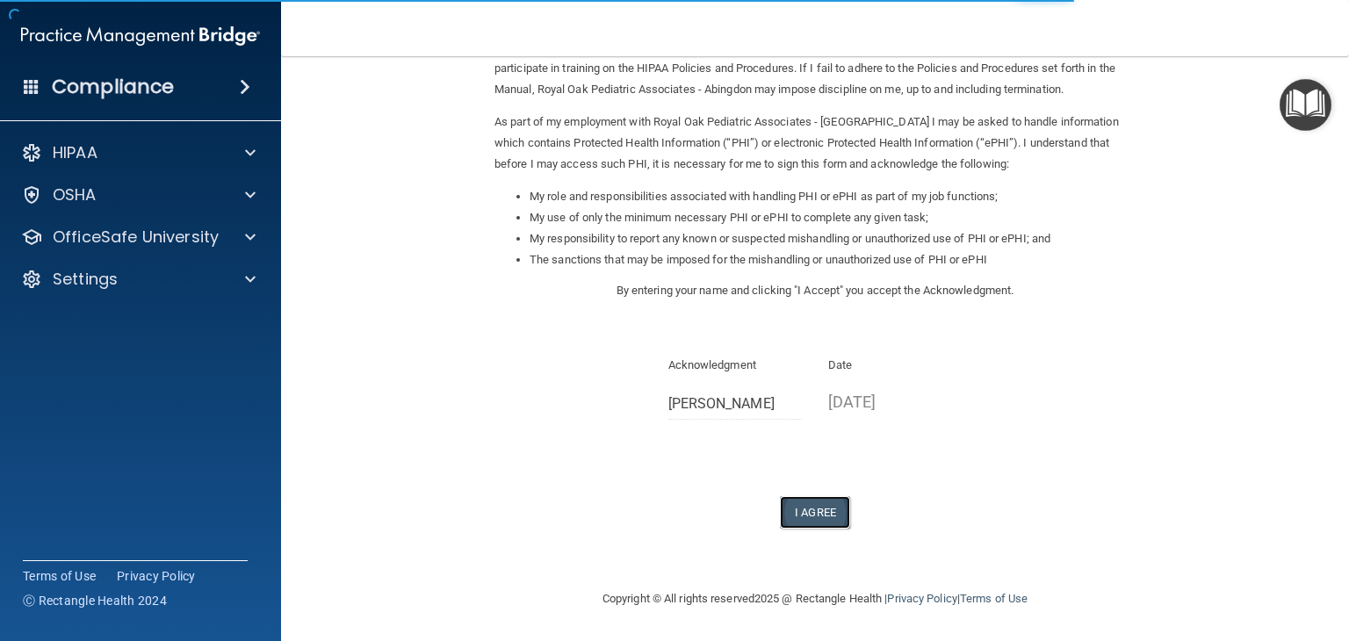
click at [804, 506] on button "I Agree" at bounding box center [815, 512] width 70 height 32
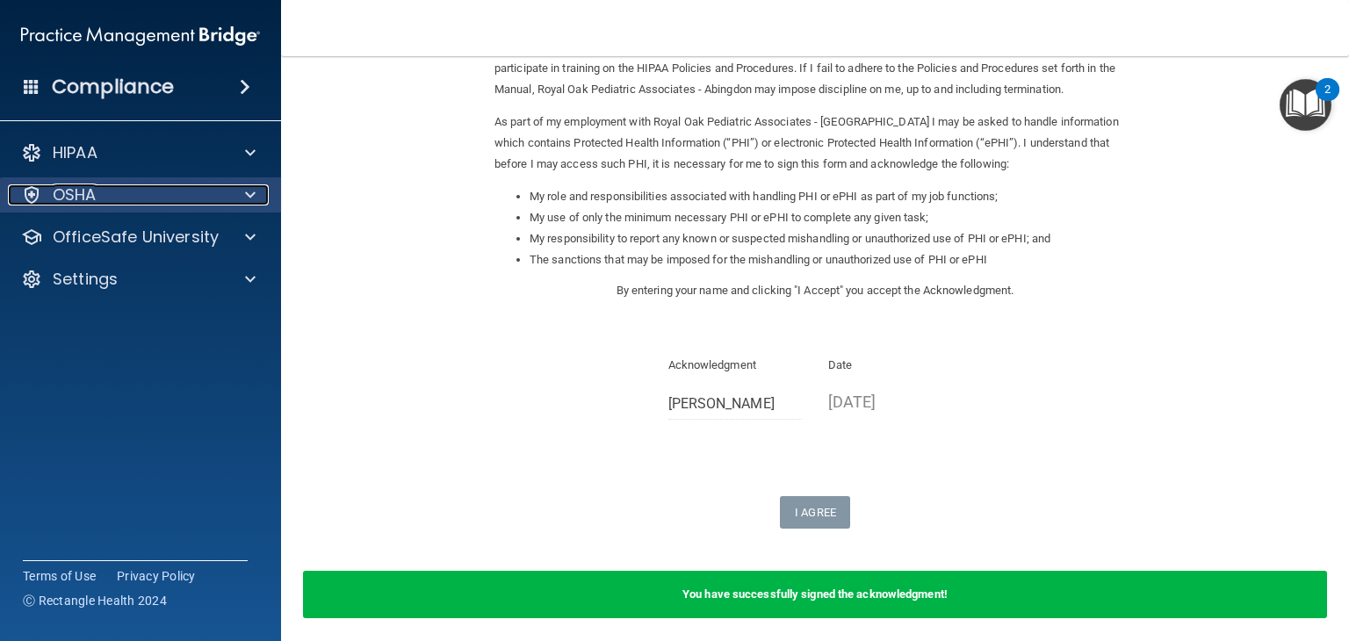
click at [123, 194] on div "OSHA" at bounding box center [117, 194] width 218 height 21
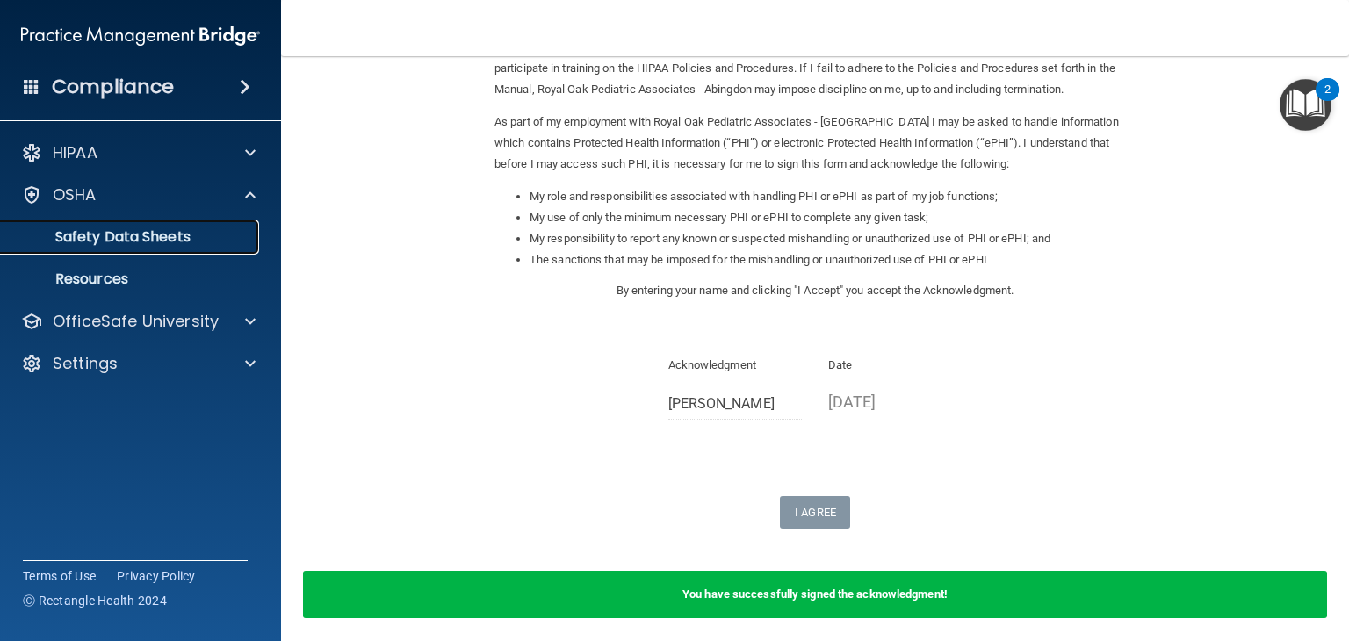
click at [152, 244] on p "Safety Data Sheets" at bounding box center [131, 237] width 240 height 18
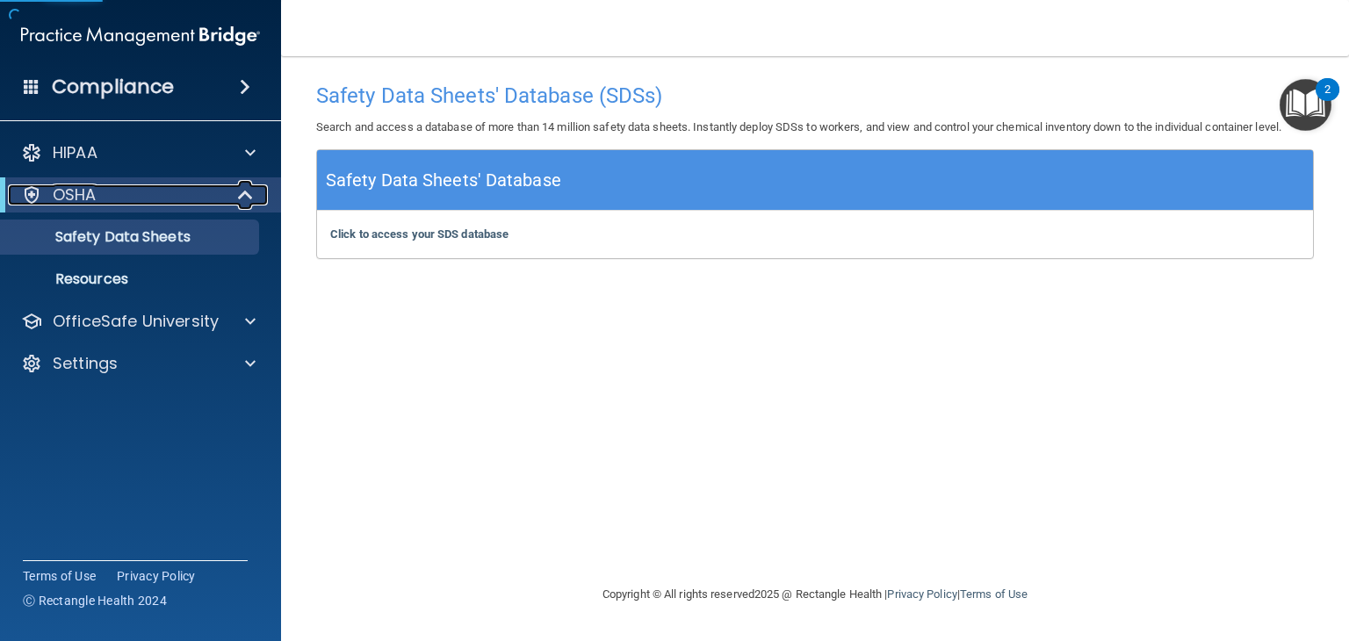
click at [155, 194] on div "OSHA" at bounding box center [116, 194] width 217 height 21
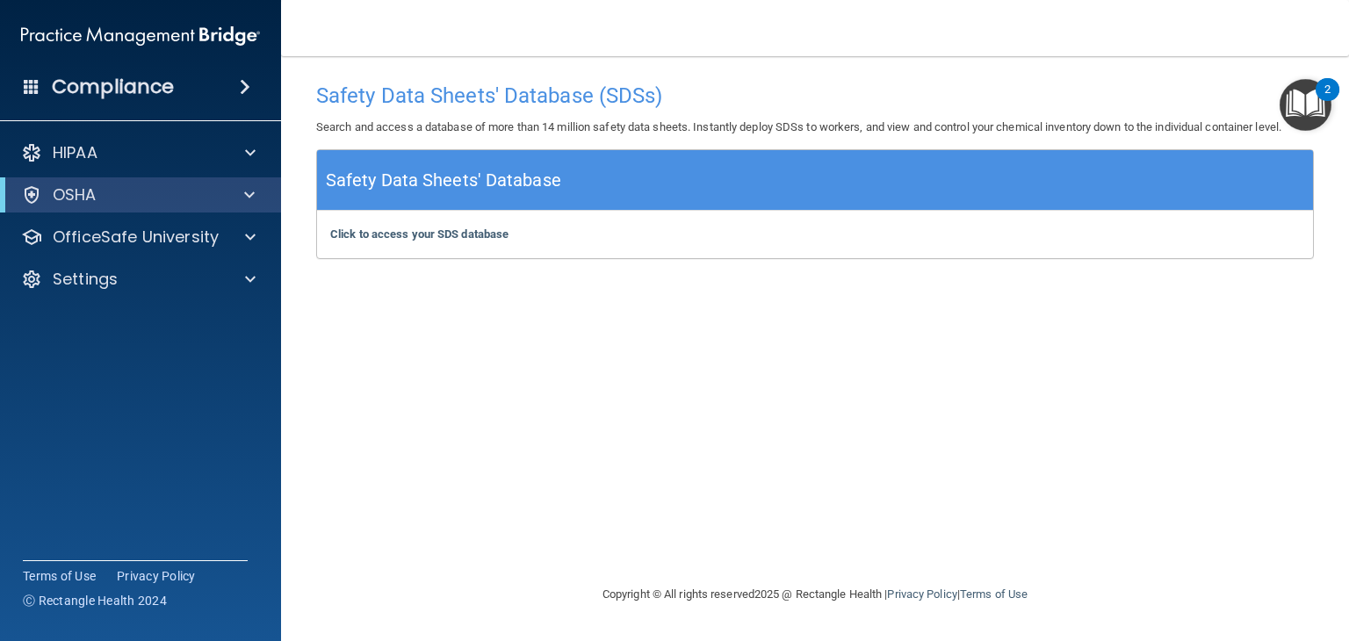
click at [155, 132] on div "HIPAA Documents and Policies Report an Incident Business Associates Emergency P…" at bounding box center [141, 219] width 282 height 183
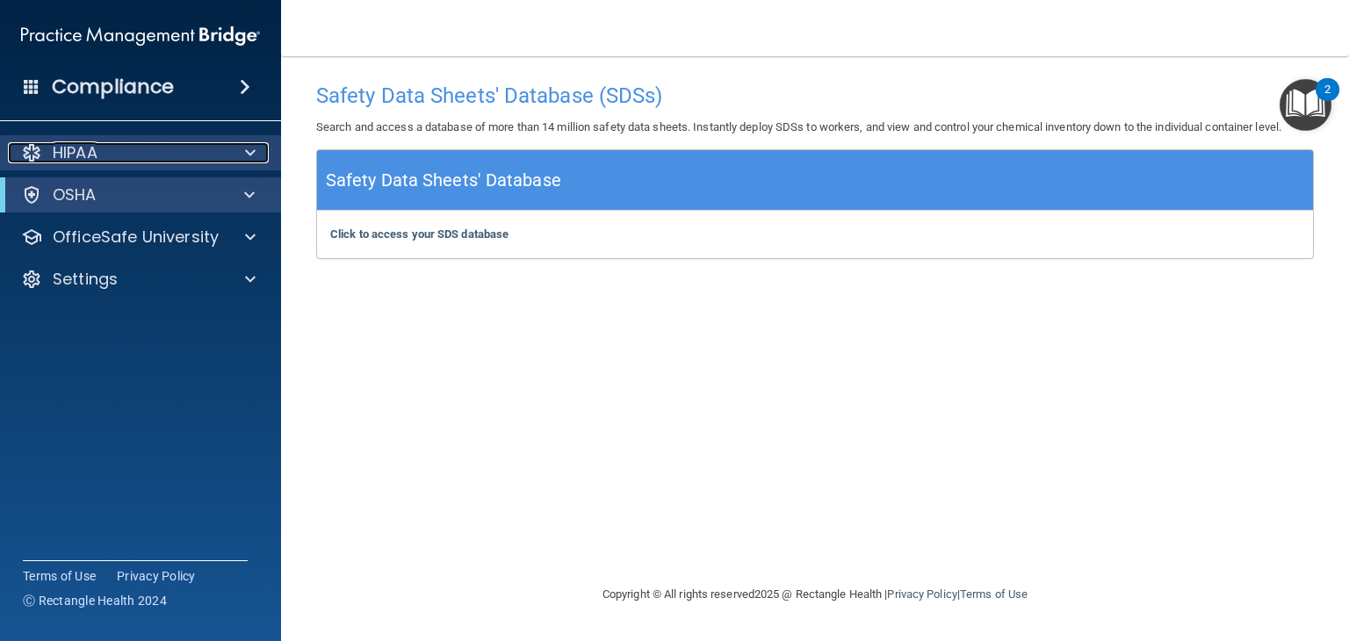
click at [179, 148] on div "HIPAA" at bounding box center [117, 152] width 218 height 21
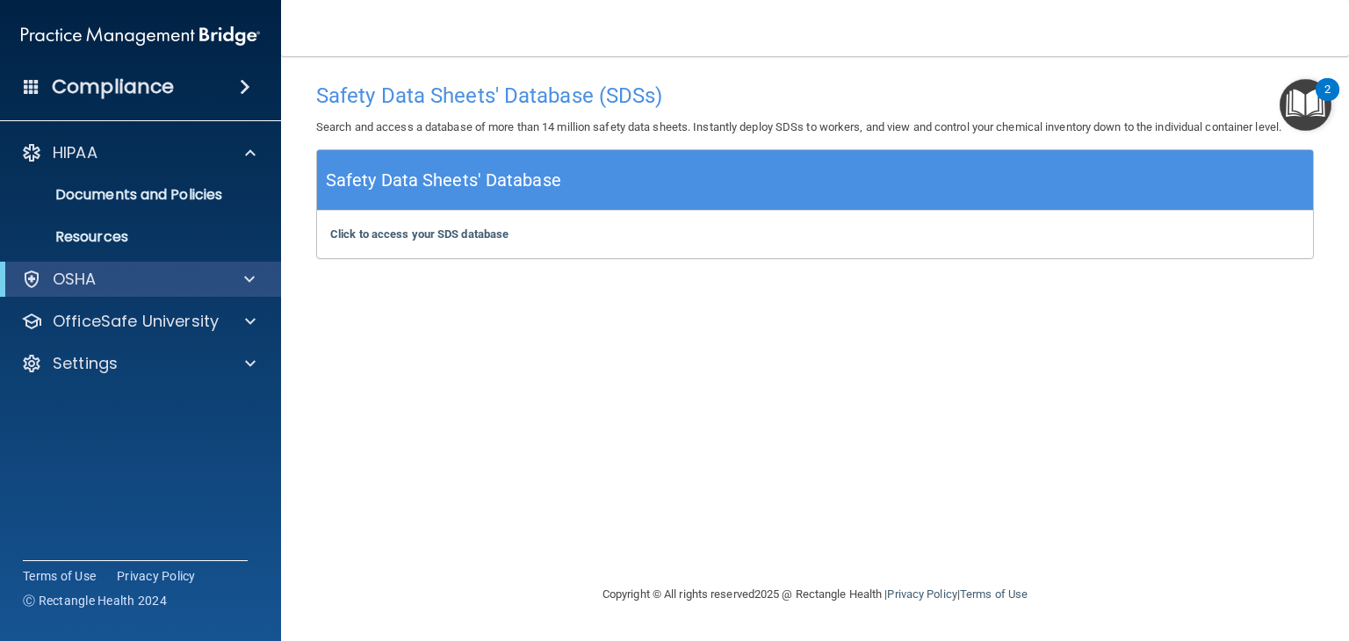
click at [162, 40] on img at bounding box center [140, 35] width 239 height 35
click at [598, 94] on h4 "Safety Data Sheets' Database (SDSs)" at bounding box center [815, 95] width 998 height 23
click at [182, 345] on div "HIPAA Documents and Policies Report an Incident Business Associates Emergency P…" at bounding box center [141, 261] width 282 height 267
click at [86, 91] on h4 "Compliance" at bounding box center [113, 87] width 122 height 25
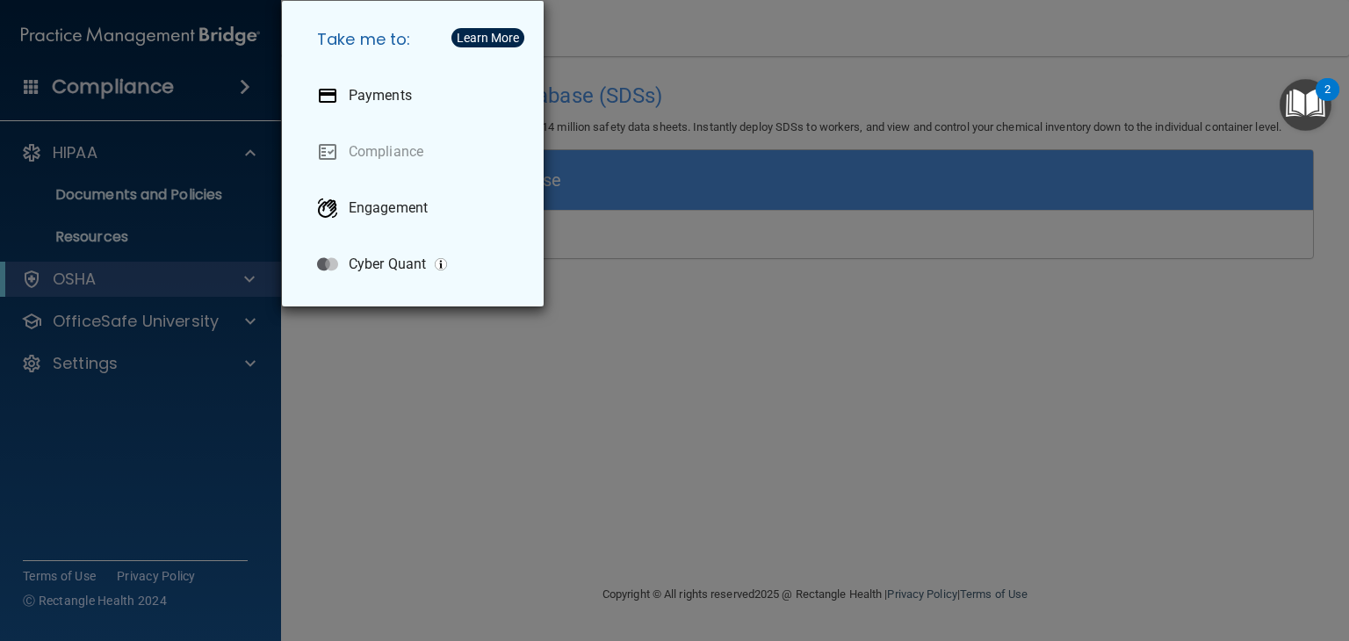
click at [126, 36] on div "Take me to: Payments Compliance Engagement Cyber Quant" at bounding box center [674, 320] width 1349 height 641
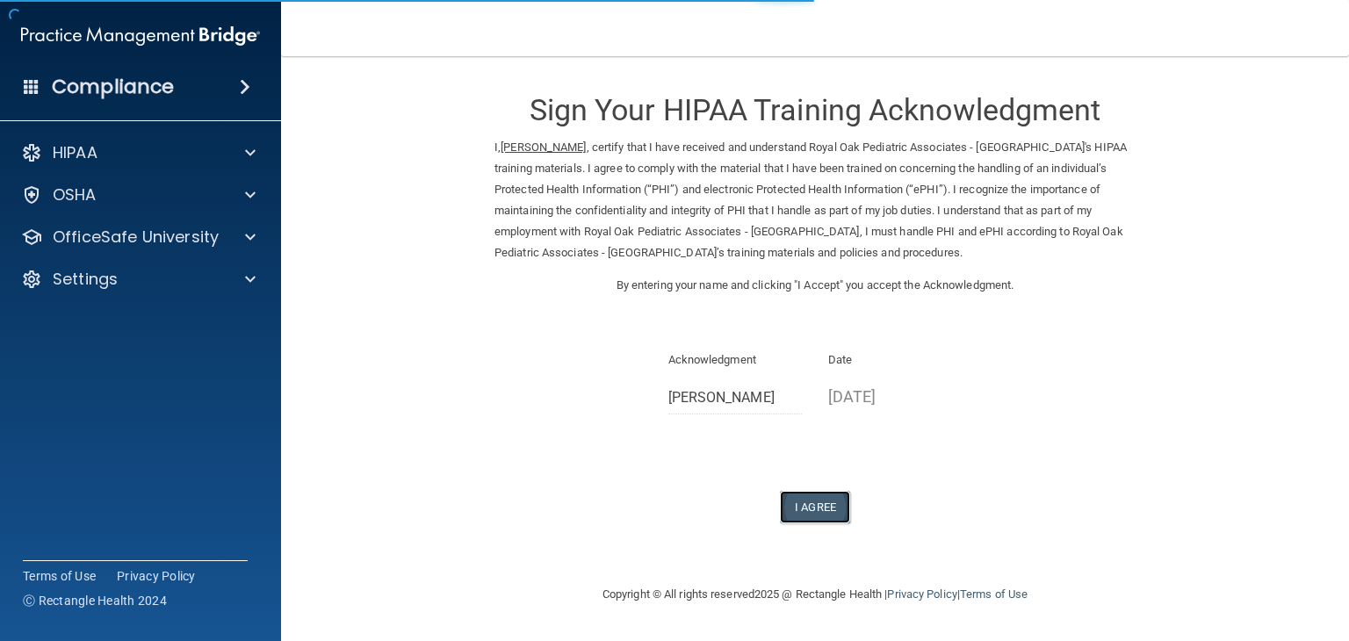
click at [825, 494] on button "I Agree" at bounding box center [815, 507] width 70 height 32
